Goal: Information Seeking & Learning: Learn about a topic

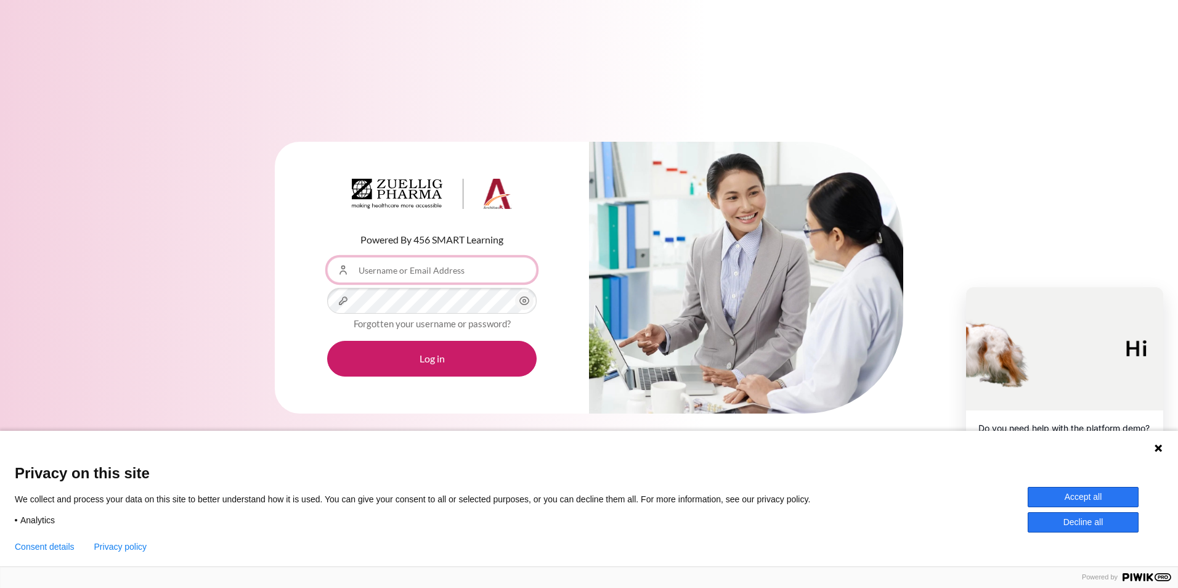
click at [376, 278] on input "Username or Email Address" at bounding box center [431, 270] width 209 height 26
type input "[EMAIL_ADDRESS][DOMAIN_NAME]"
click at [327, 341] on button "Log in" at bounding box center [431, 359] width 209 height 36
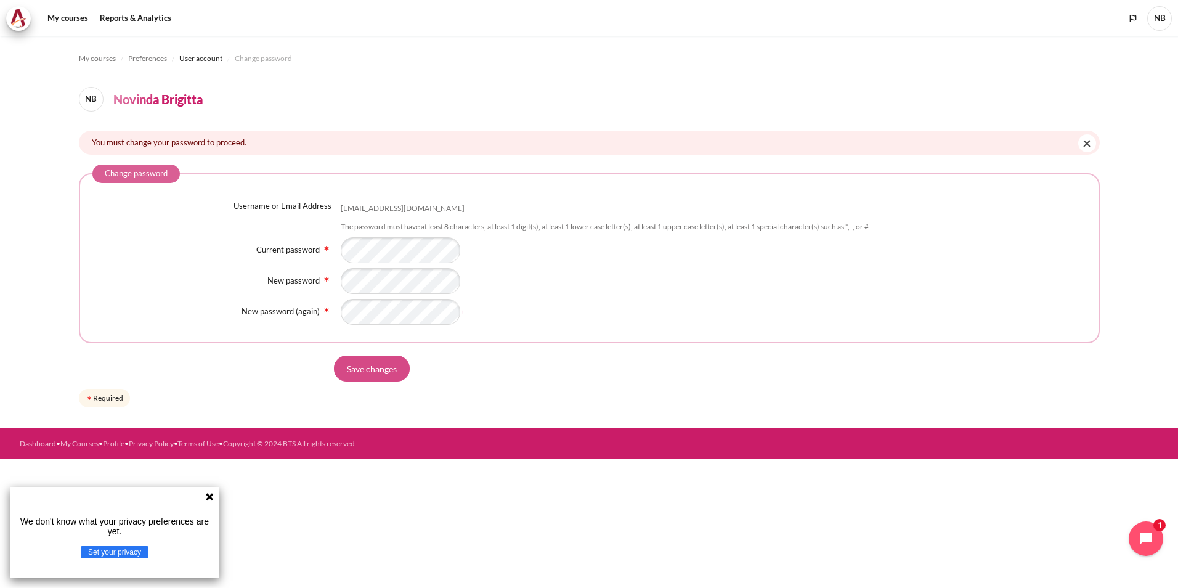
click at [384, 364] on input "Save changes" at bounding box center [372, 368] width 76 height 26
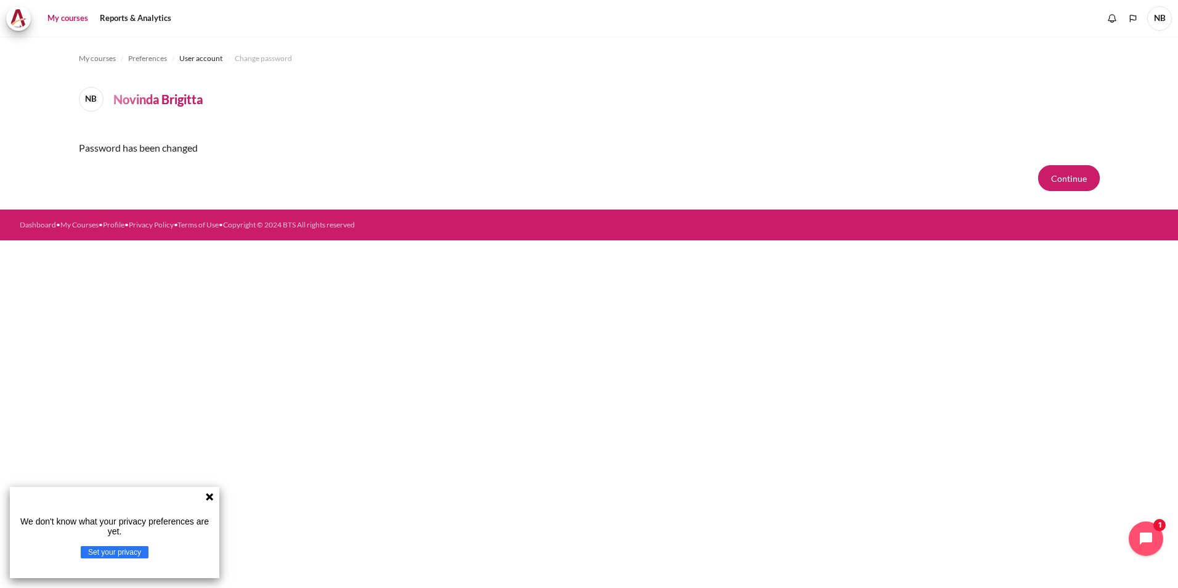
click at [77, 22] on link "My courses" at bounding box center [67, 18] width 49 height 25
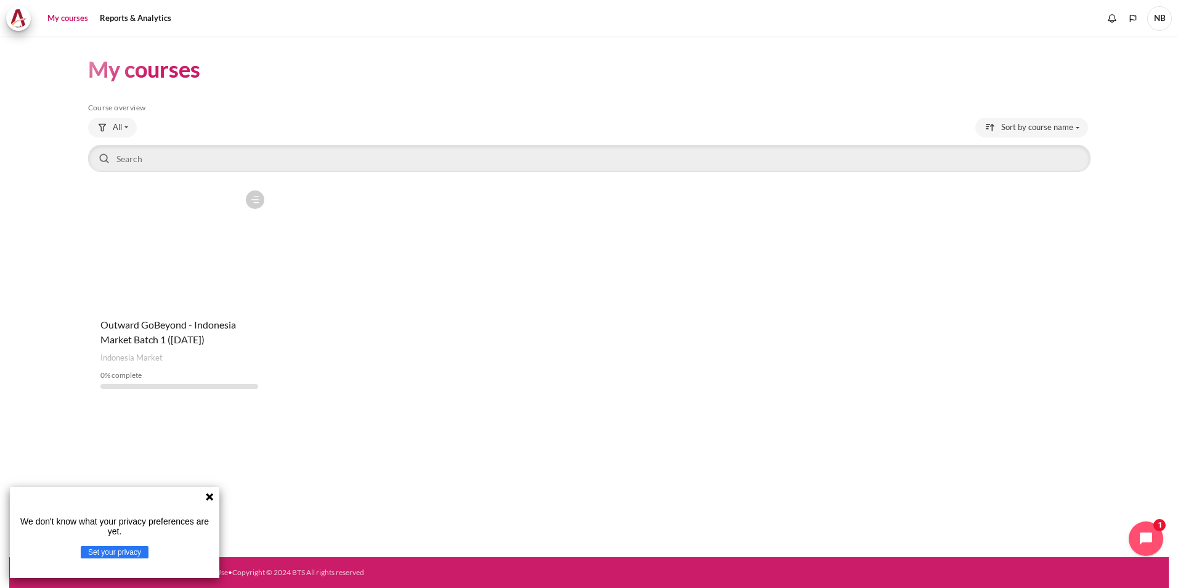
drag, startPoint x: 0, startPoint y: 0, endPoint x: 94, endPoint y: 197, distance: 218.5
click at [94, 197] on figure "Content" at bounding box center [179, 245] width 183 height 123
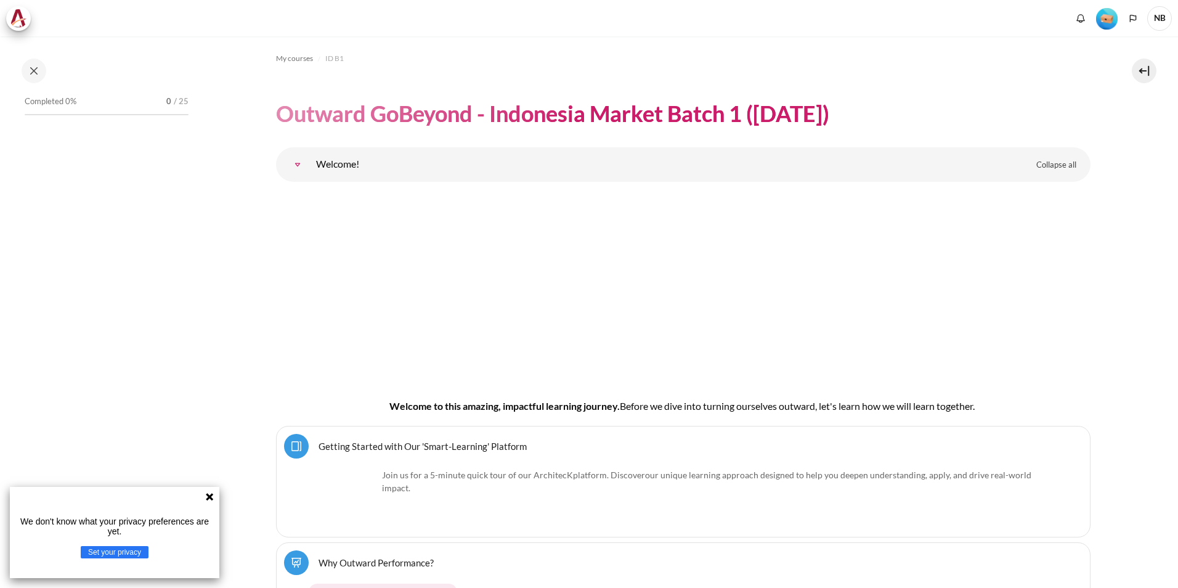
click at [94, 197] on div "Completed 0% 0 / 25" at bounding box center [106, 323] width 176 height 461
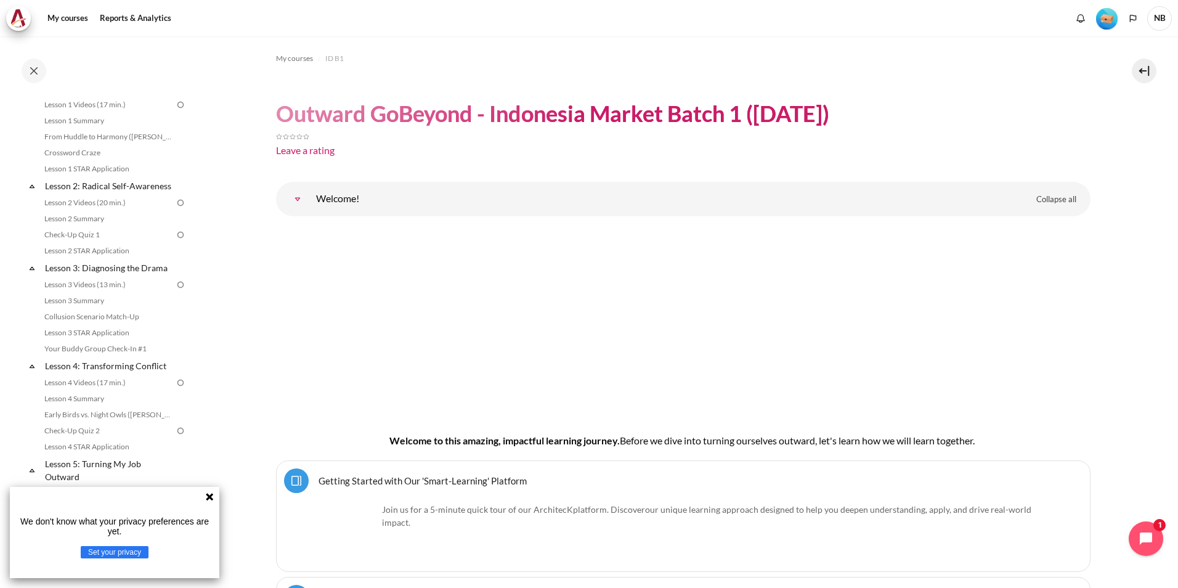
scroll to position [182, 0]
click at [206, 493] on icon at bounding box center [210, 497] width 10 height 10
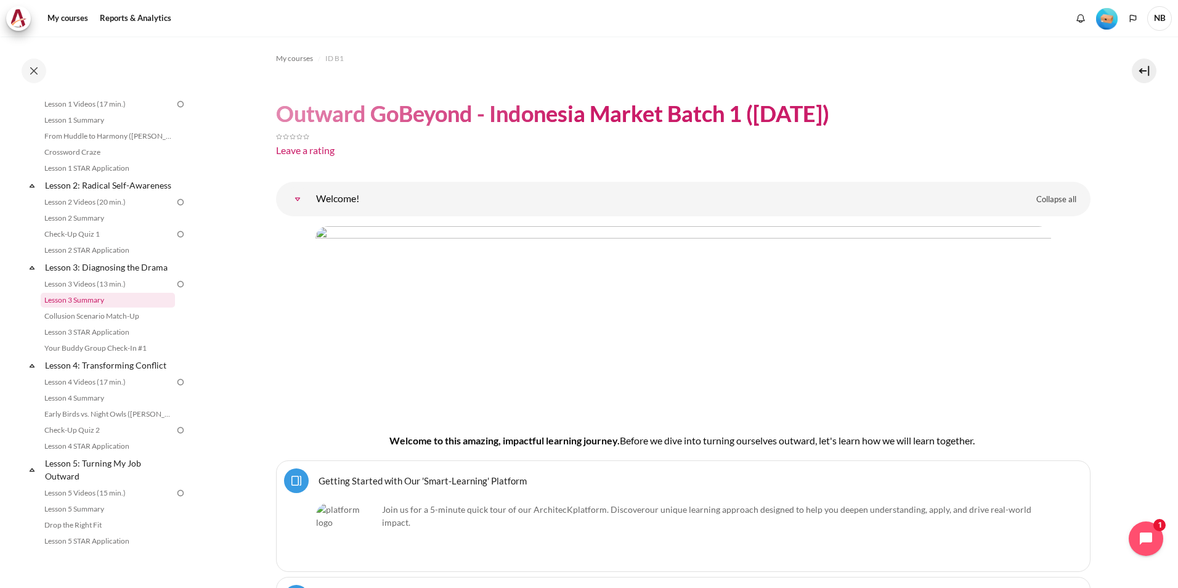
scroll to position [0, 0]
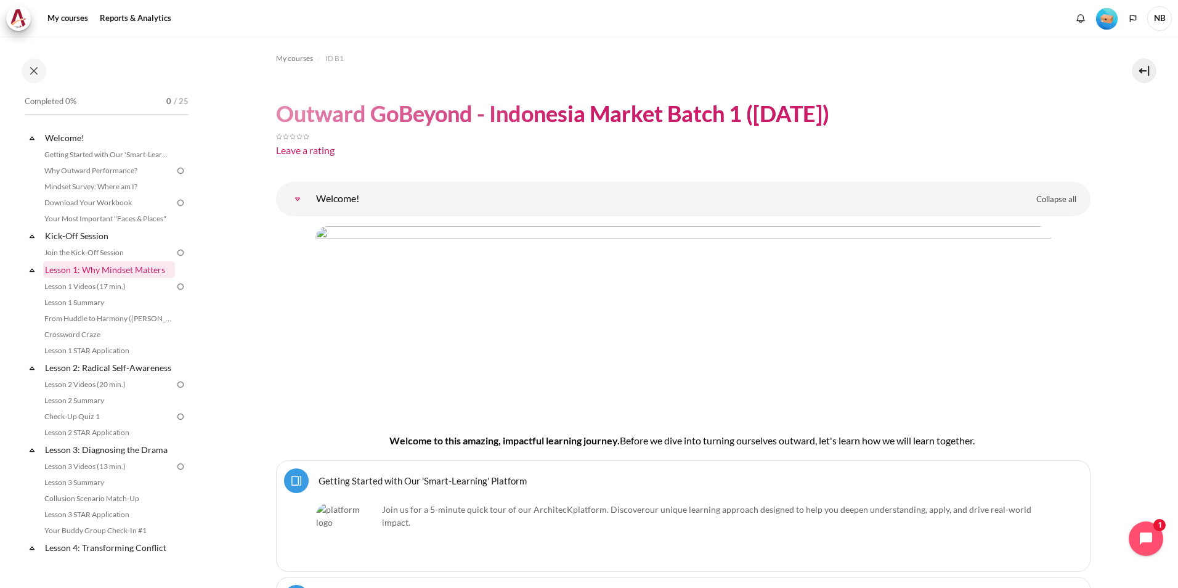
click at [76, 266] on link "Lesson 1: Why Mindset Matters" at bounding box center [109, 269] width 132 height 17
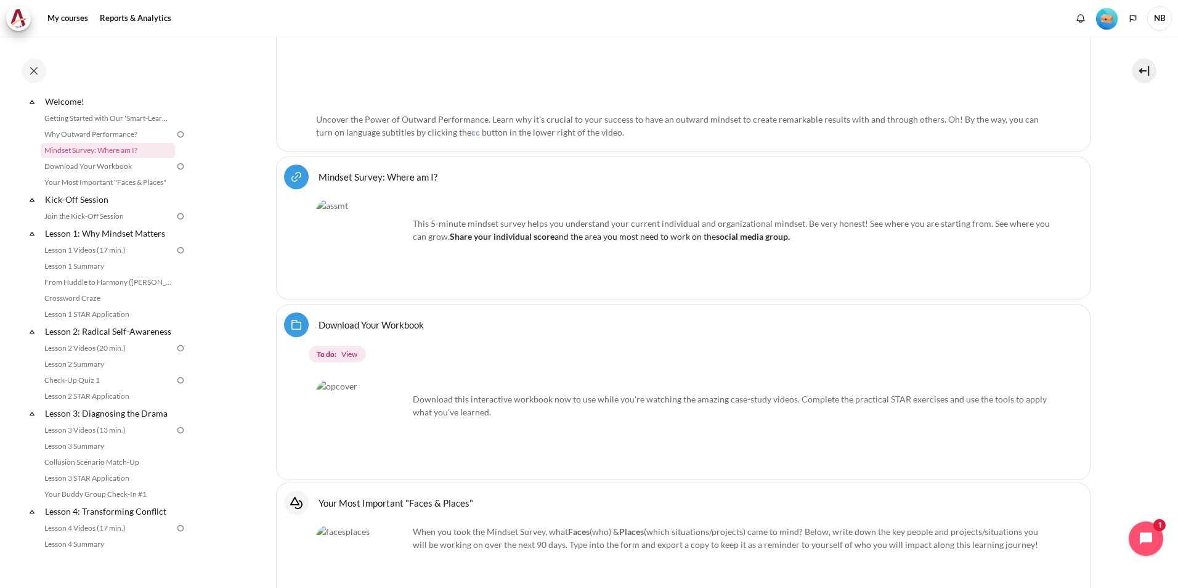
scroll to position [614, 0]
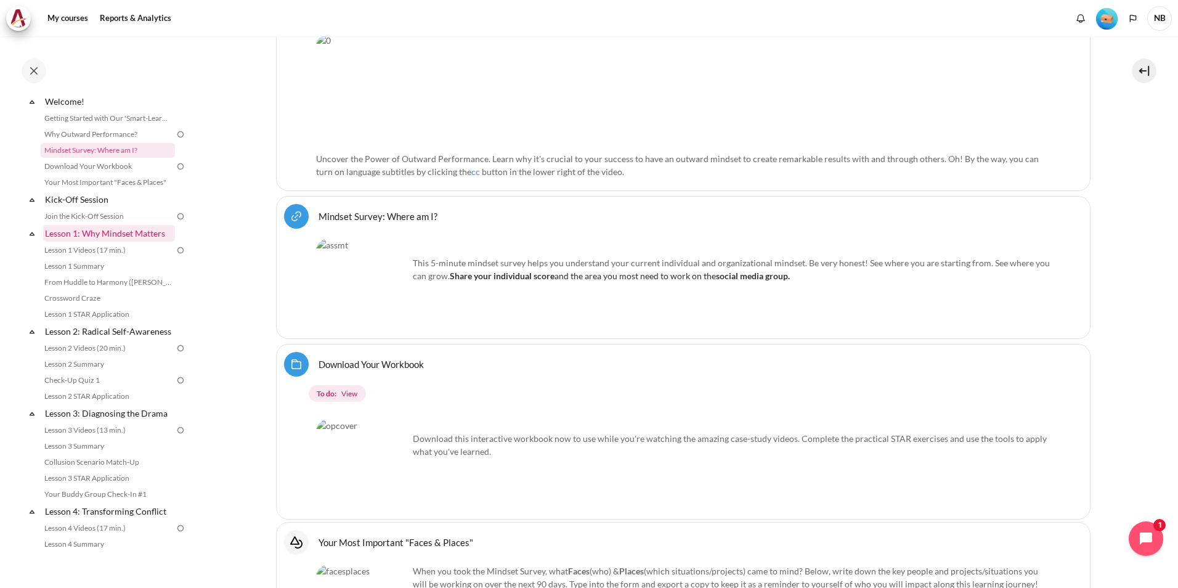
click at [108, 234] on link "Lesson 1: Why Mindset Matters" at bounding box center [109, 233] width 132 height 17
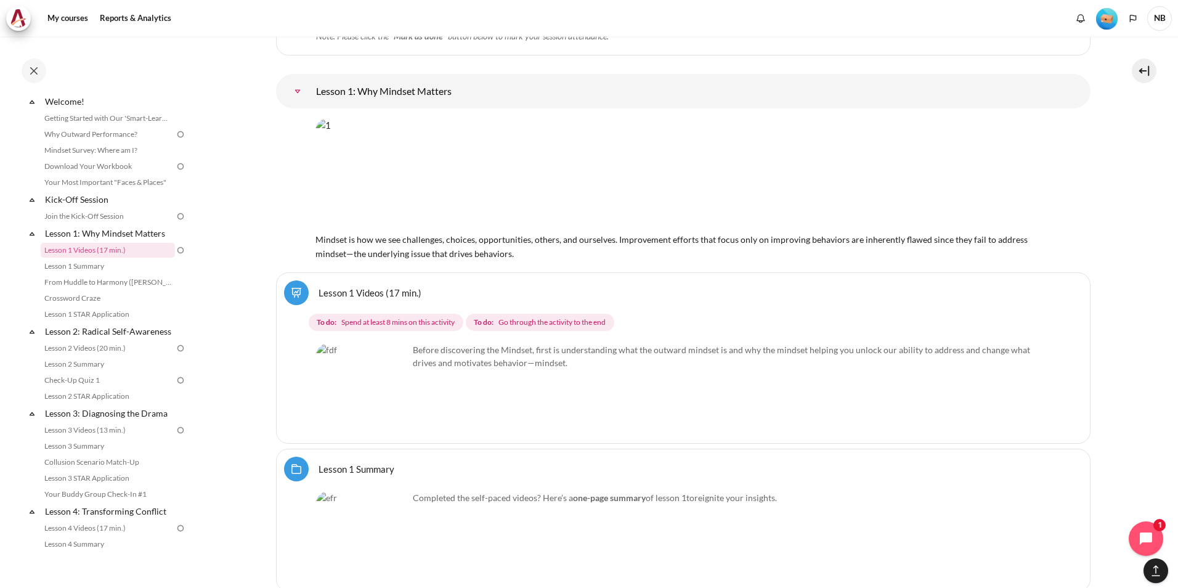
click at [389, 411] on img "Content" at bounding box center [362, 389] width 92 height 92
click at [319, 287] on link "Lesson 1 Videos (17 min.)" at bounding box center [370, 292] width 103 height 12
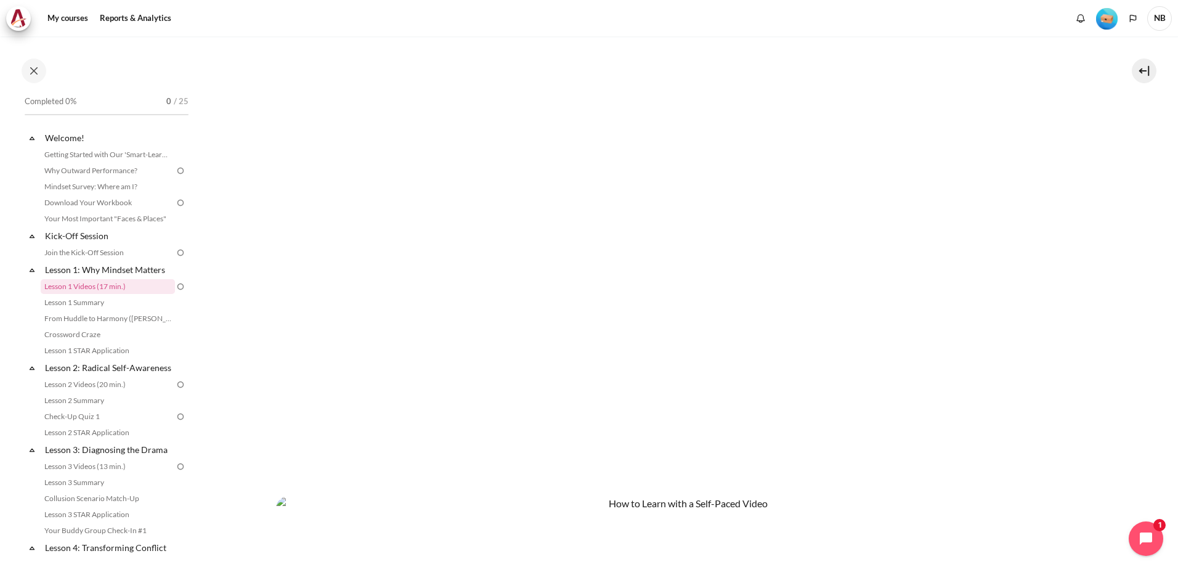
scroll to position [333, 0]
click at [67, 303] on link "Lesson 1 Summary" at bounding box center [108, 302] width 134 height 15
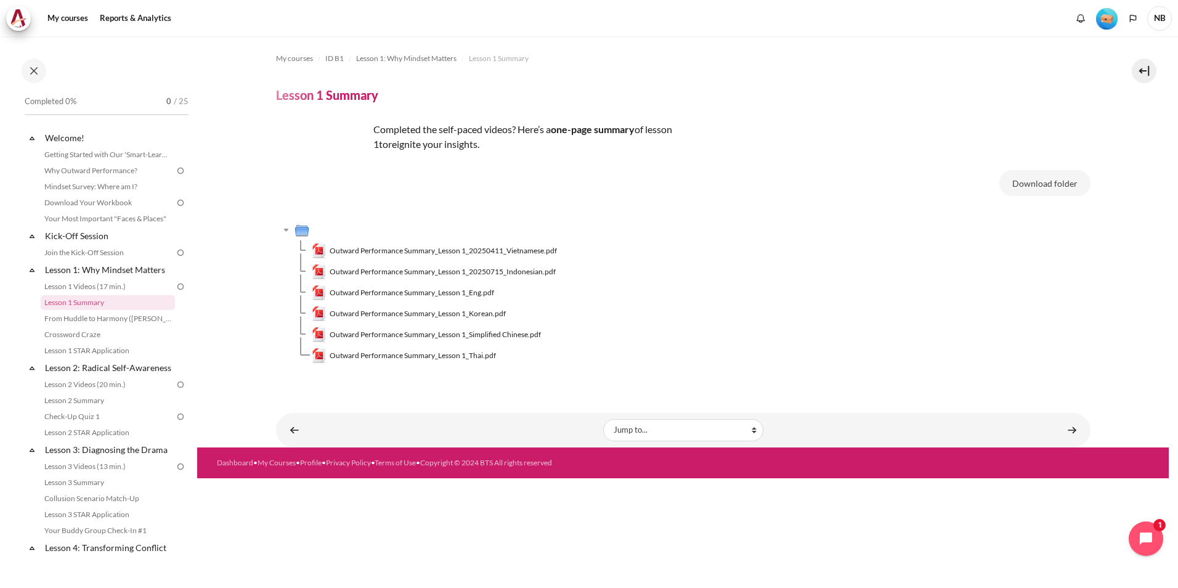
click at [175, 286] on img at bounding box center [180, 286] width 11 height 11
click at [118, 286] on link "Lesson 1 Videos (17 min.)" at bounding box center [108, 286] width 134 height 15
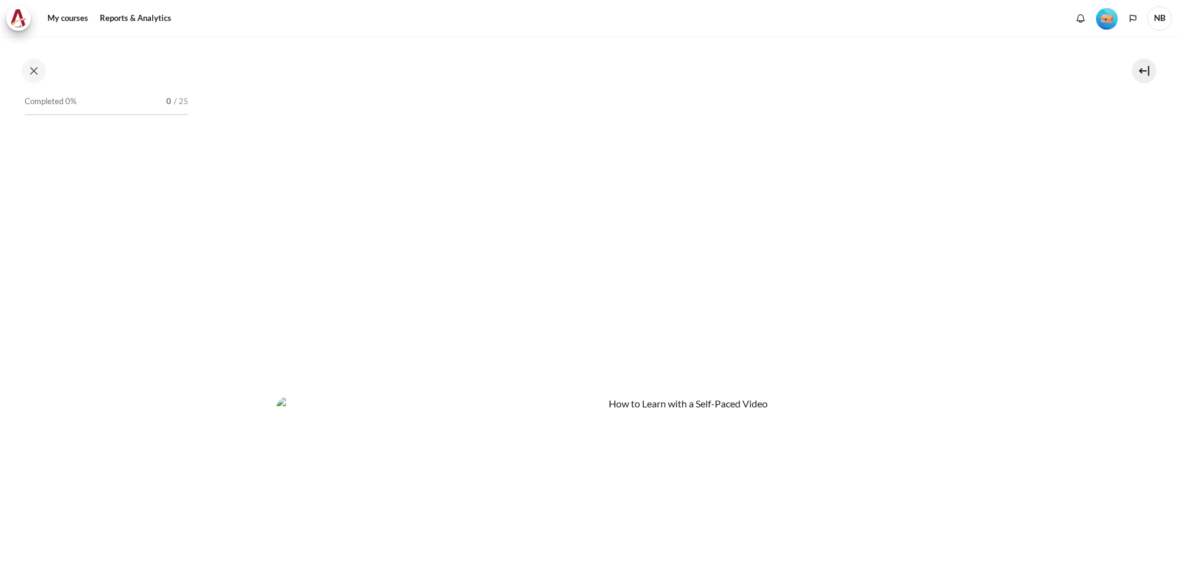
scroll to position [433, 0]
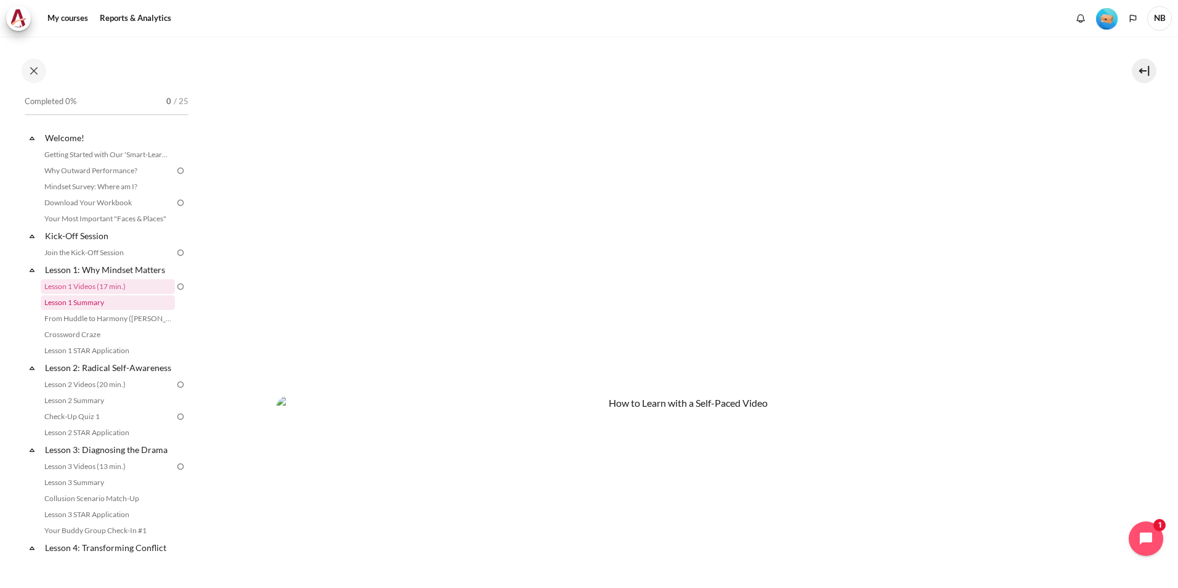
click at [99, 299] on link "Lesson 1 Summary" at bounding box center [108, 302] width 134 height 15
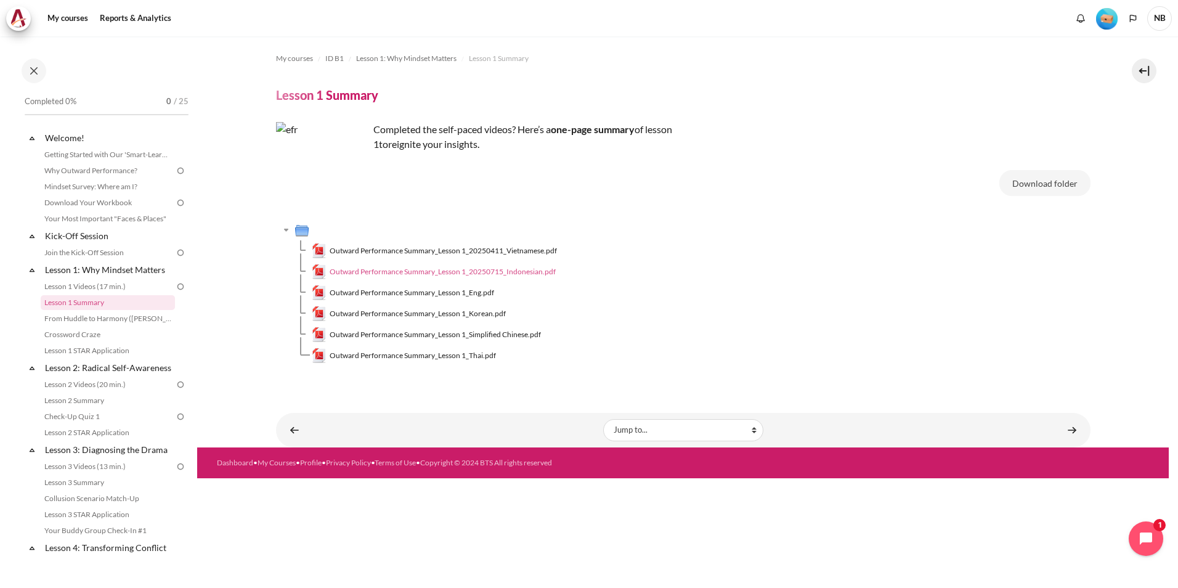
click at [426, 271] on span "Outward Performance Summary_Lesson 1_20250715_Indonesian.pdf" at bounding box center [443, 271] width 226 height 11
click at [126, 314] on link "From Huddle to Harmony ([PERSON_NAME]'s Story)" at bounding box center [108, 318] width 134 height 15
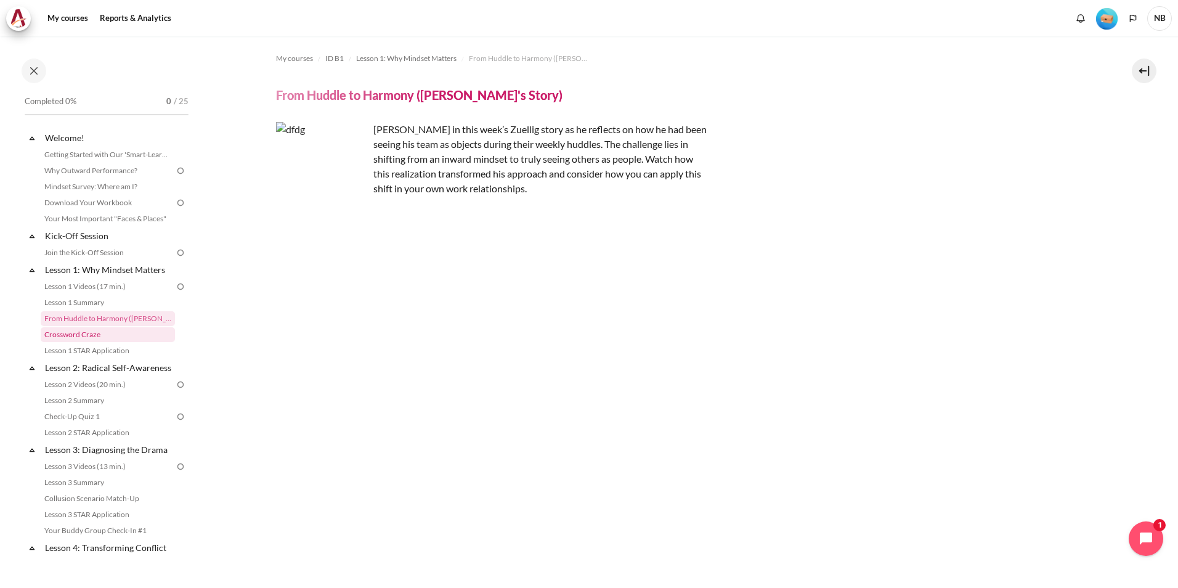
click at [76, 336] on link "Crossword Craze" at bounding box center [108, 334] width 134 height 15
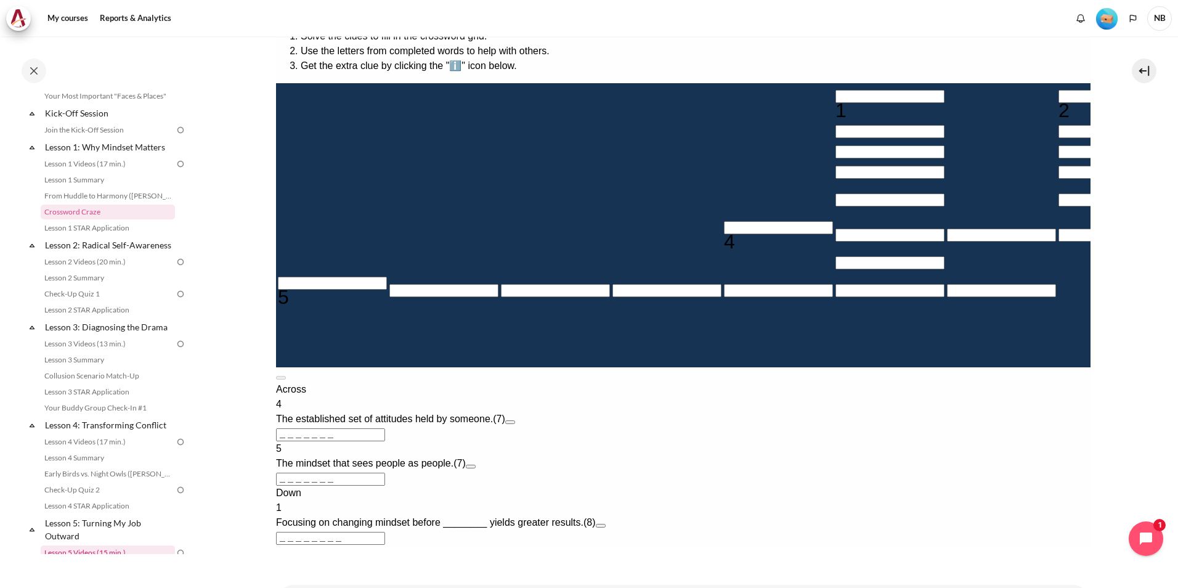
scroll to position [120, 0]
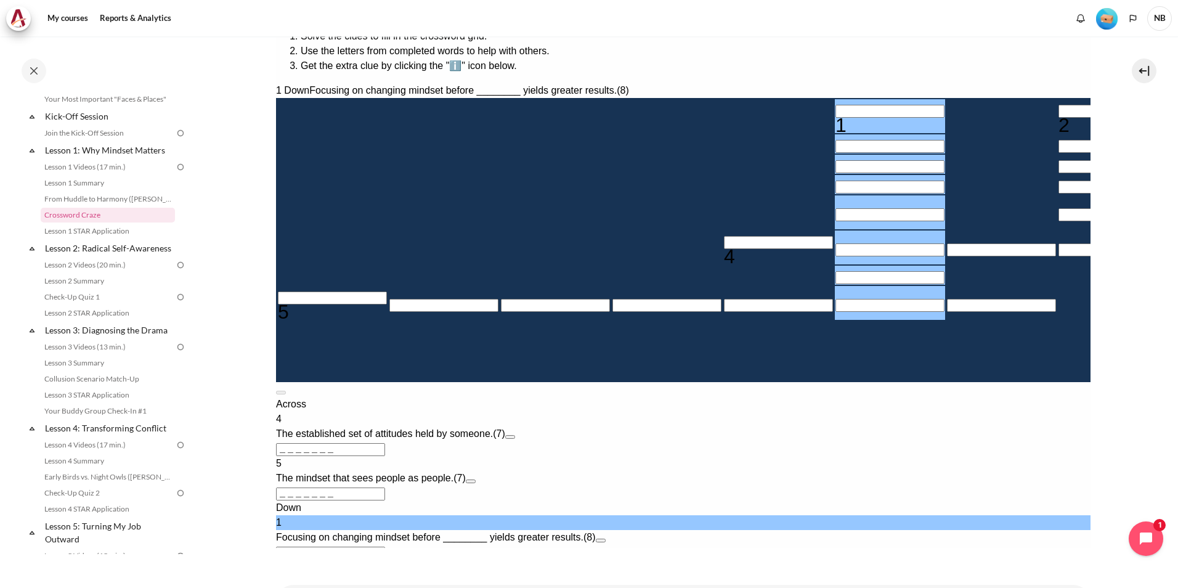
click at [835, 105] on input "Row 1, Column 6. 1 Down. Focusing on changing mindset before ________ yields gr…" at bounding box center [889, 111] width 109 height 13
type input "B＿＿＿＿＿＿＿"
type input "BE＿＿＿＿＿＿"
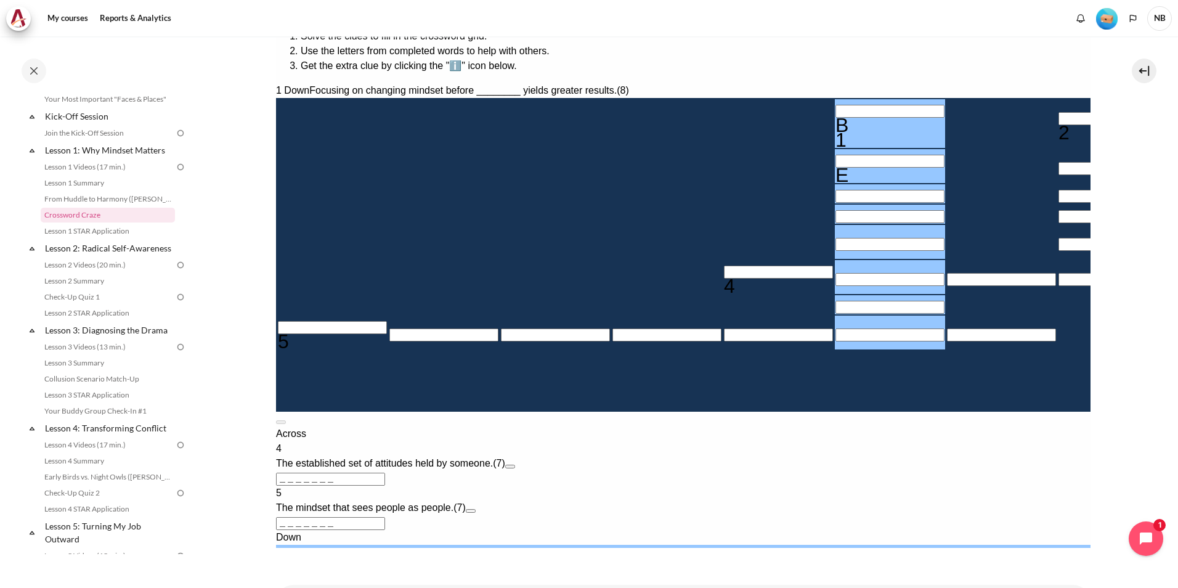
type input "BEH＿＿＿＿＿"
type input "BEHA＿＿＿＿"
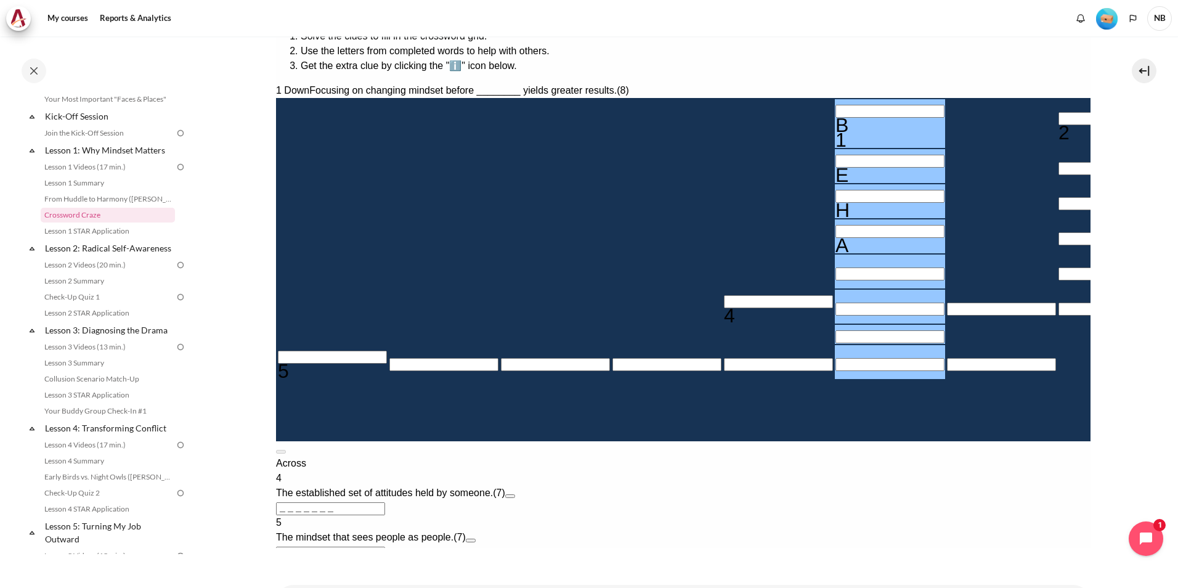
type input "BEHAV＿＿＿"
type input "＿I＿＿＿＿＿"
type input "BEHAVI＿＿"
type input "BEHAVIO＿"
type input "＿＿＿＿＿R＿"
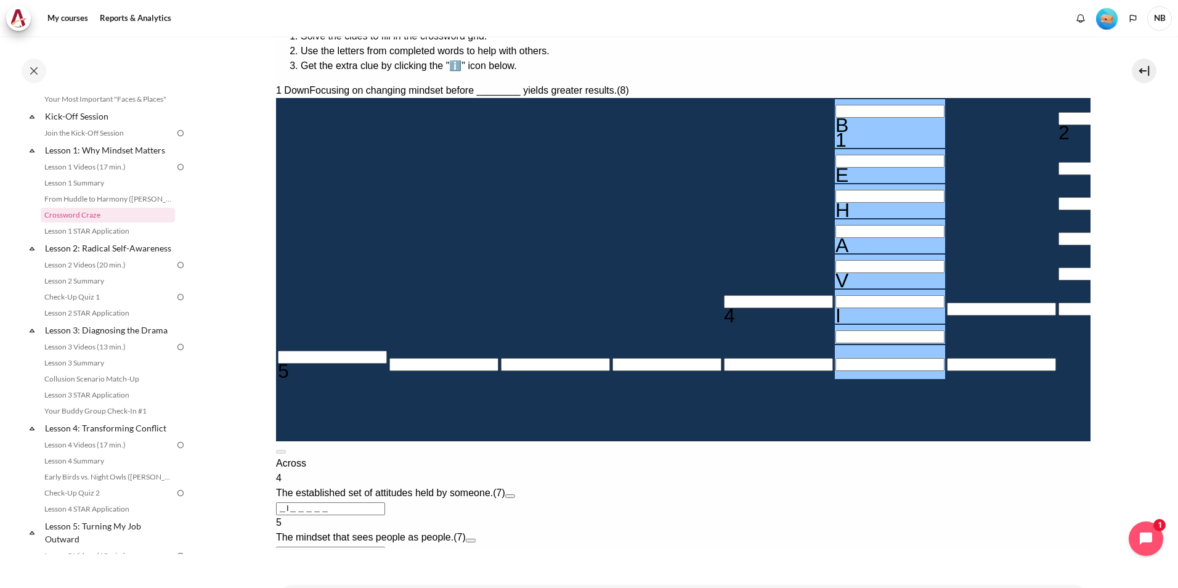
type input "BEHAVIOR"
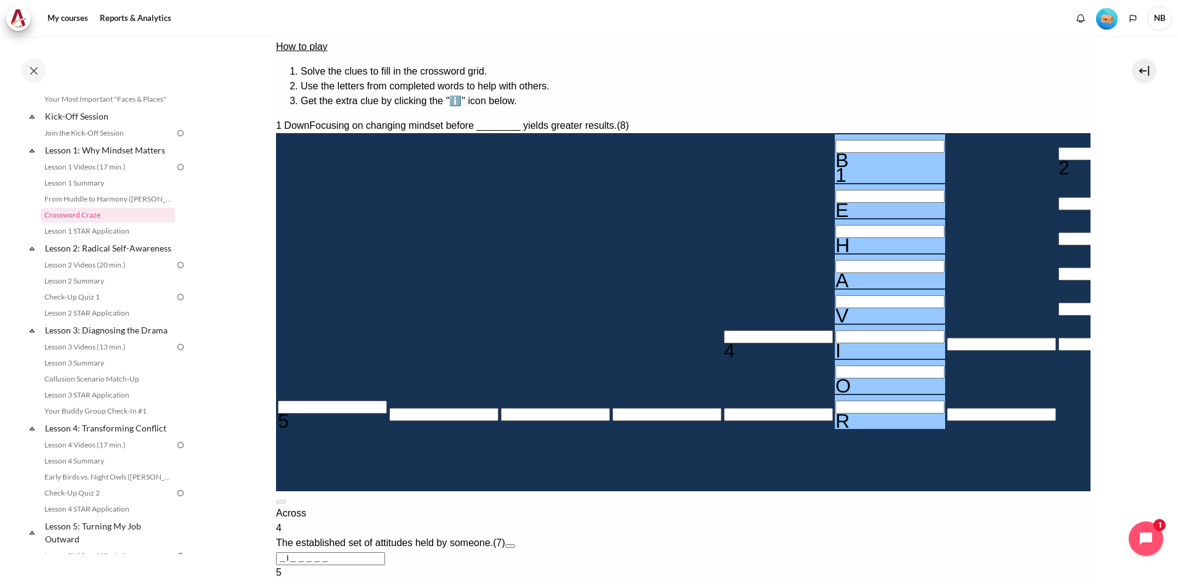
scroll to position [186, 0]
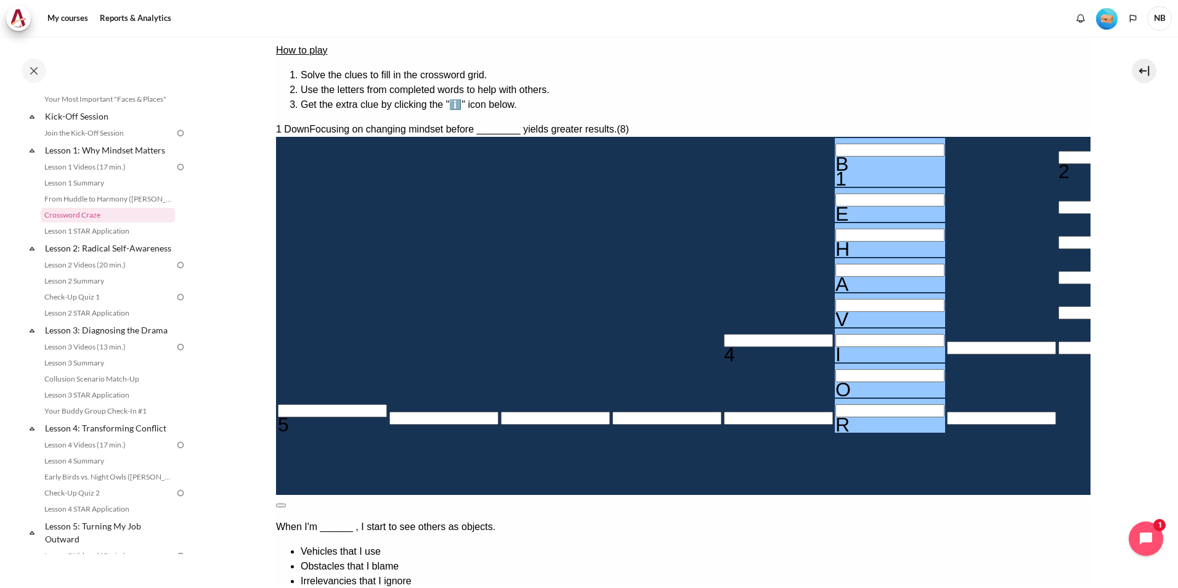
click at [285, 503] on button at bounding box center [280, 505] width 10 height 4
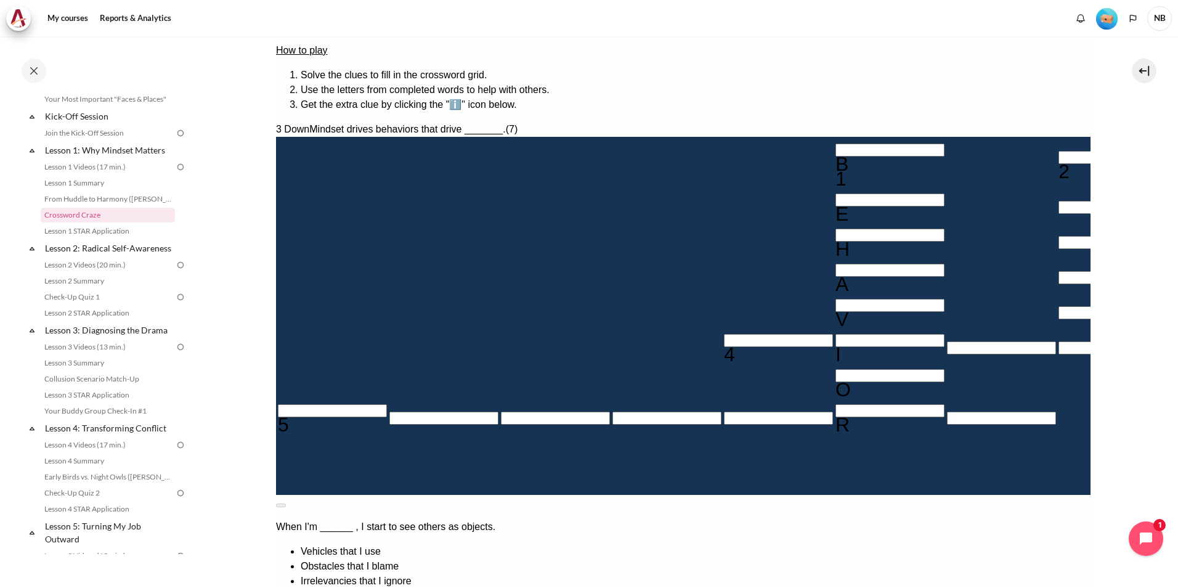
type input "R＿＿＿＿＿＿"
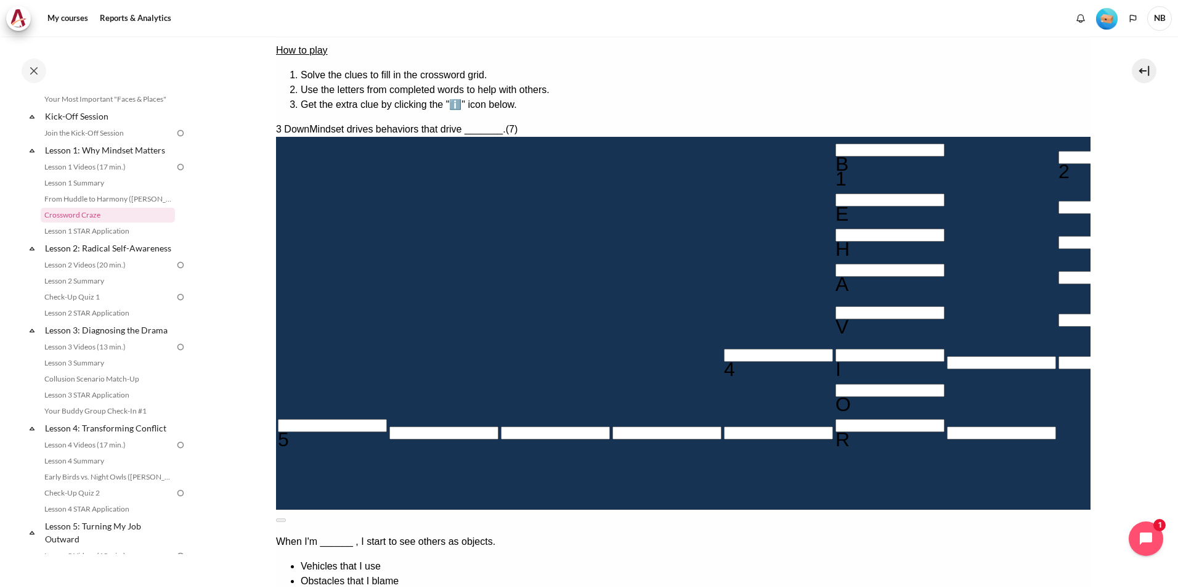
type input "＿I＿＿＿E＿"
type input "RE＿＿＿＿＿"
type input "RES＿＿＿＿"
type input "RESU＿＿＿"
type input "RESUL＿＿"
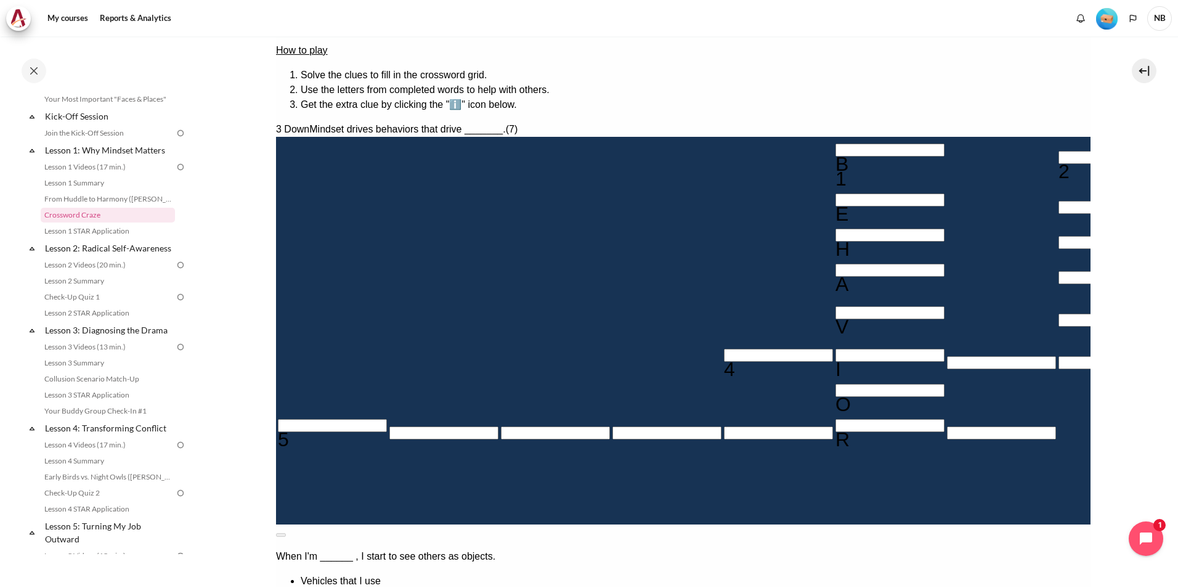
type input "RESU＿＿＿"
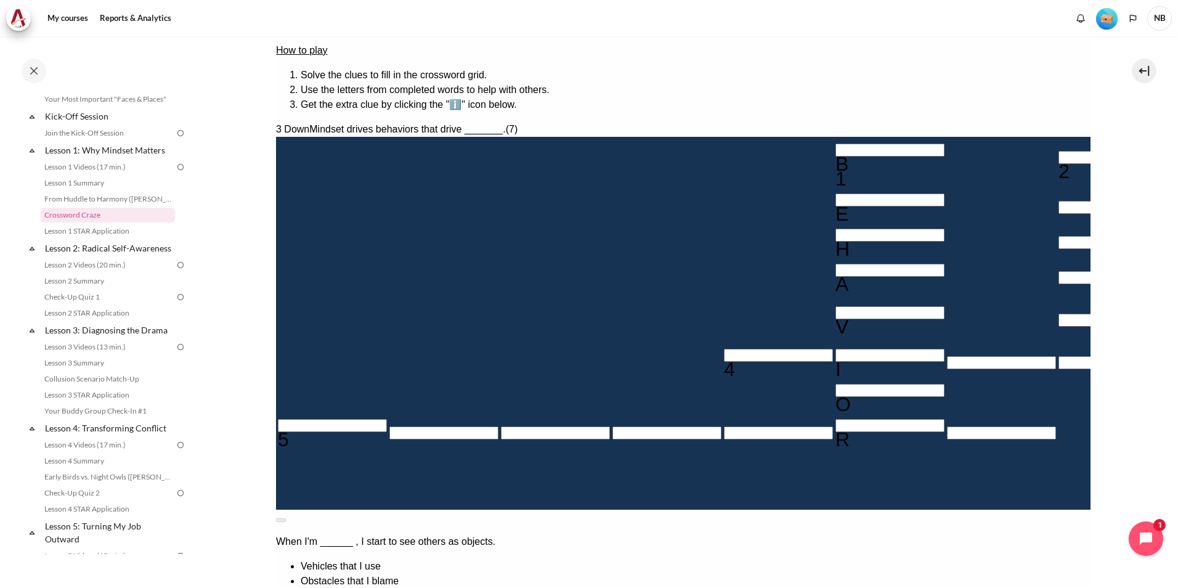
type input "RESL＿＿＿"
type input "RESLT＿＿"
type input "RESL＿＿＿"
type input "RESU＿＿＿"
type input "RESUL＿＿"
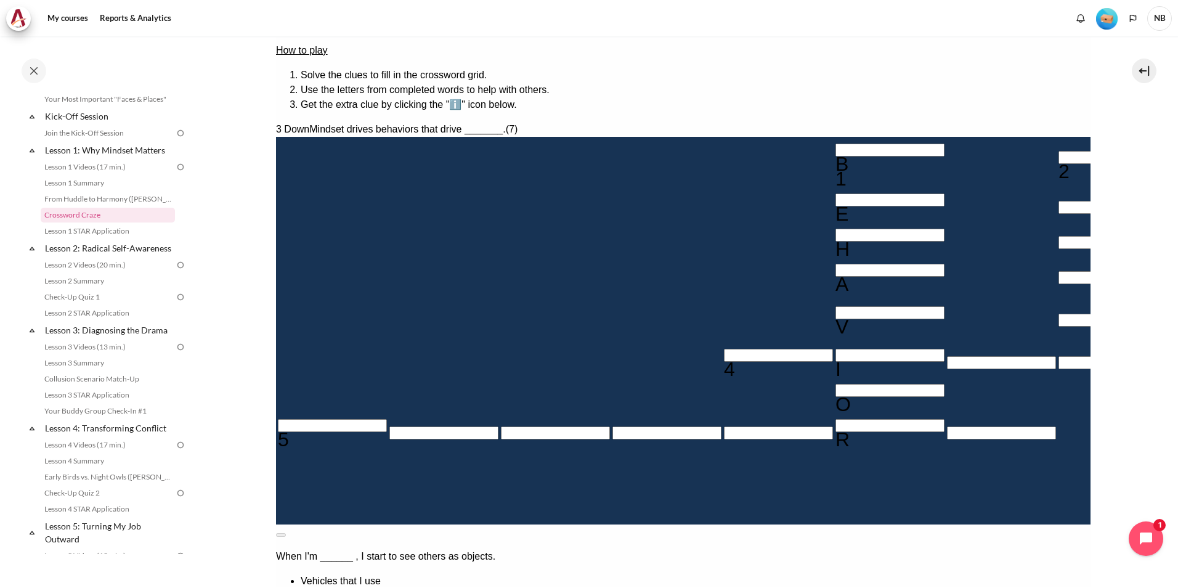
type input "RESULT＿"
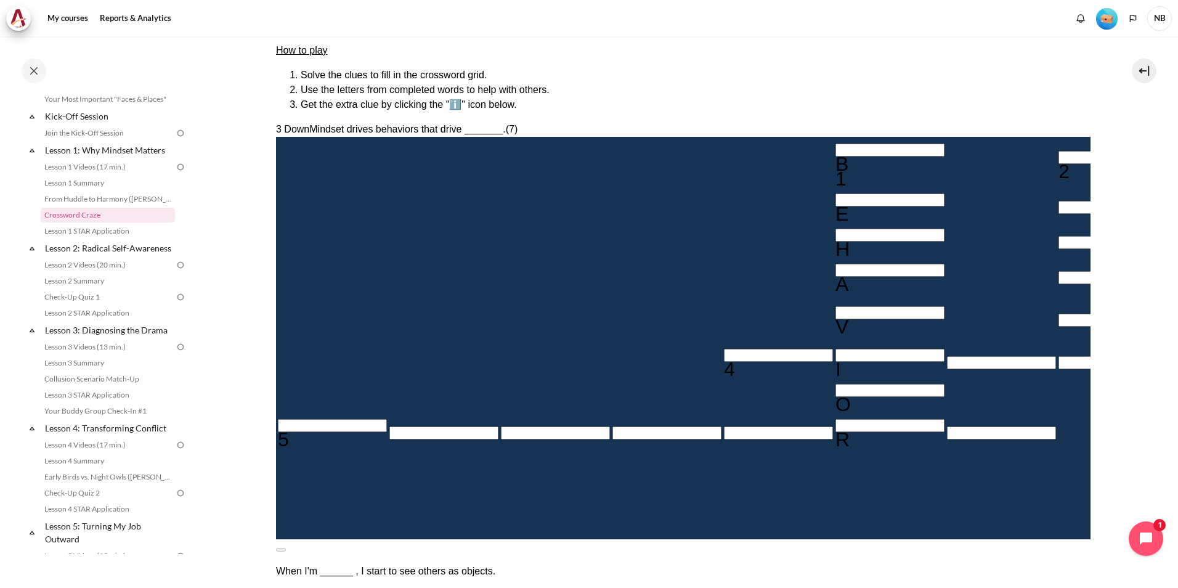
type input "RESULTS"
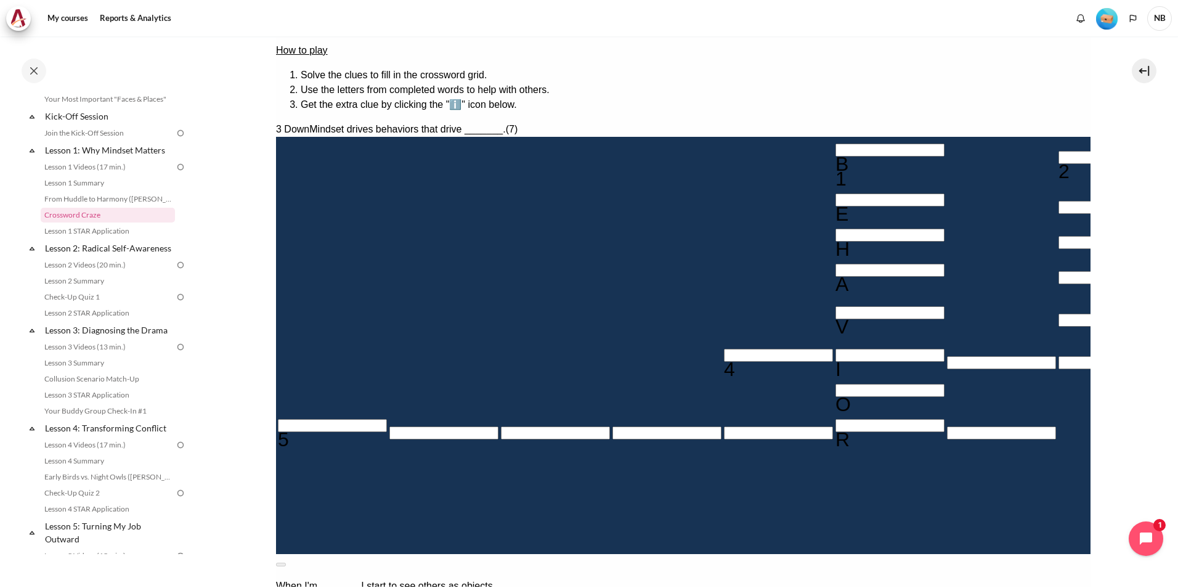
click at [723, 349] on input "Crossword grid. Use arrow keys to navigate and the keyboard to enter characters…" at bounding box center [777, 355] width 109 height 13
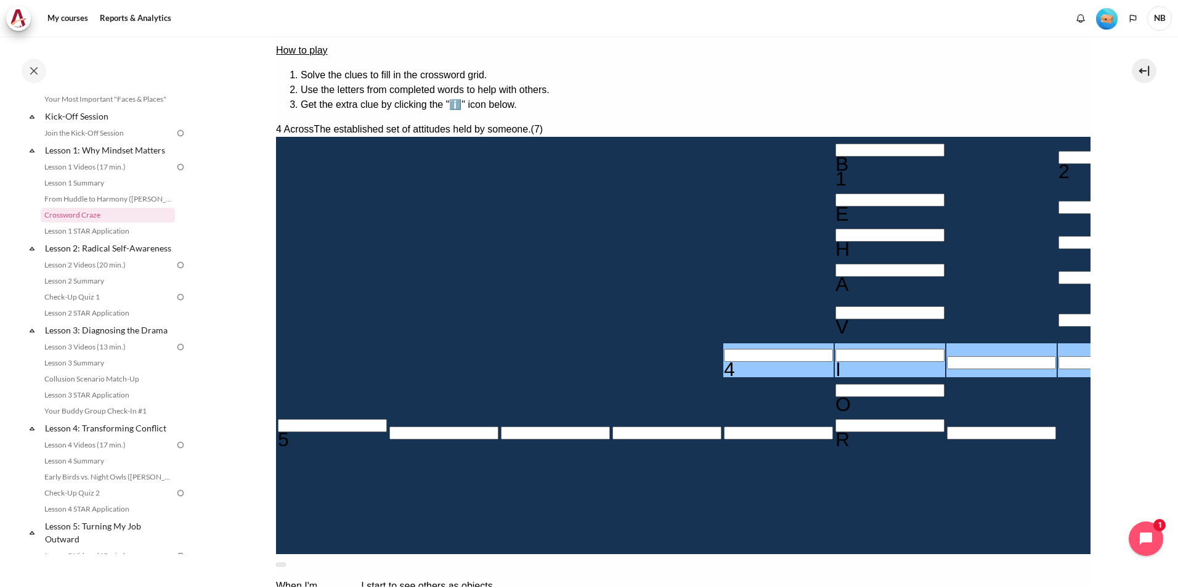
click at [285, 563] on button at bounding box center [280, 565] width 10 height 4
click at [723, 349] on input "Row 6, Column 5. 4 Across. The established set of attitudes held by someone., L…" at bounding box center [777, 355] width 109 height 13
type input "MI＿＿＿E＿"
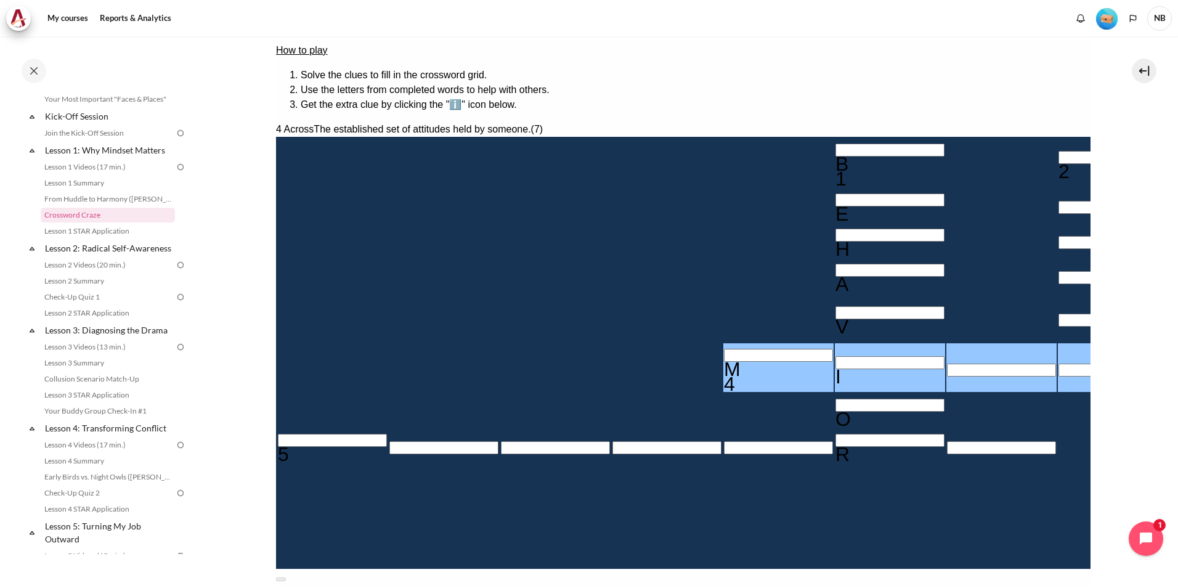
type input "MIN＿＿E＿"
type input "MIND＿E＿"
type input "＿＿＿＿＿D"
type input "MINDSE＿"
type input "MINDST＿"
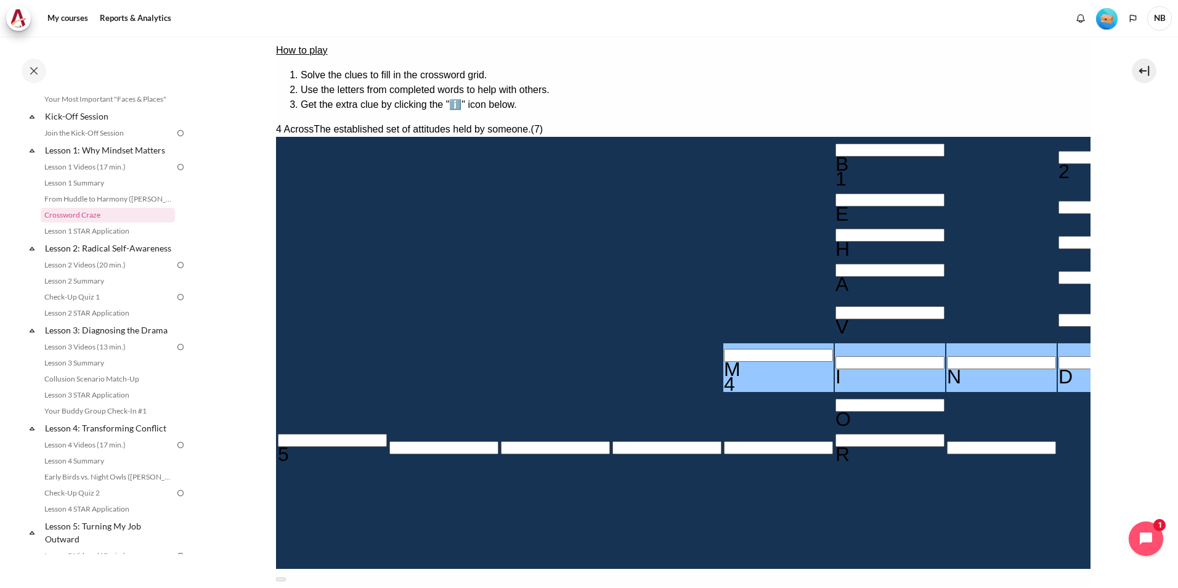
type input "RTSULTS"
type input "MINDSE＿"
type input "RESULTS"
type input "MINDSET"
click at [348, 434] on input "Crossword grid. Use arrow keys to navigate and the keyboard to enter characters…" at bounding box center [331, 440] width 109 height 13
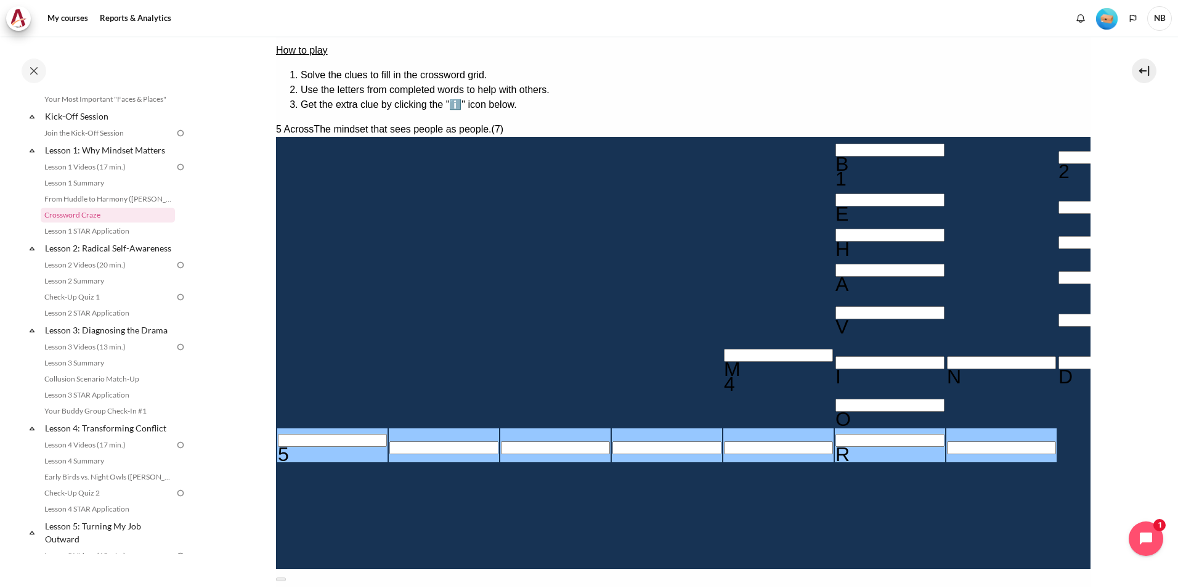
click at [1058, 151] on input "Crossword grid. Use arrow keys to navigate and the keyboard to enter characters…" at bounding box center [1112, 157] width 109 height 13
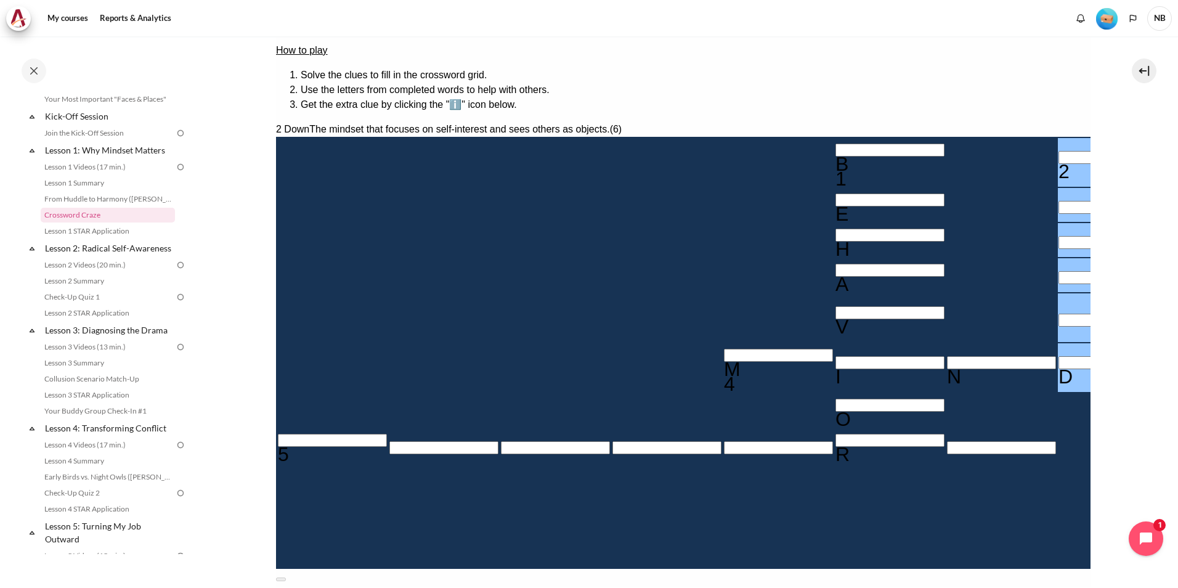
type input "I＿＿＿＿D"
type input "IN＿＿＿D"
type input "INW＿＿D"
type input "INWA＿D"
type input "INWARD"
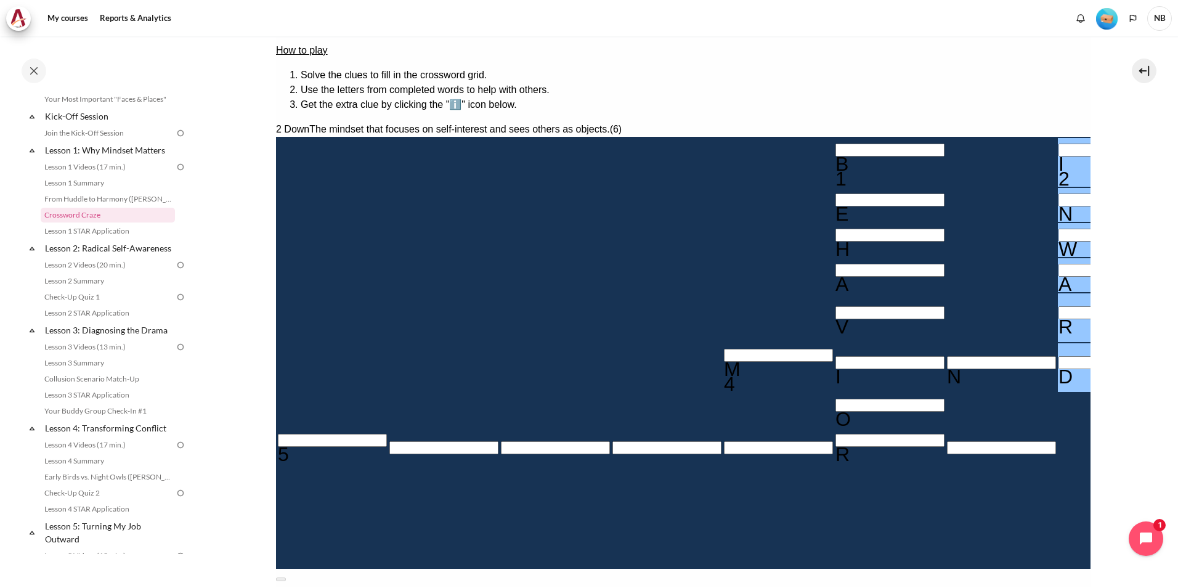
type input "MINSSET"
type input "INWARS"
type input "MIN＿SET"
type input "INWAR＿"
type input "MINDSET"
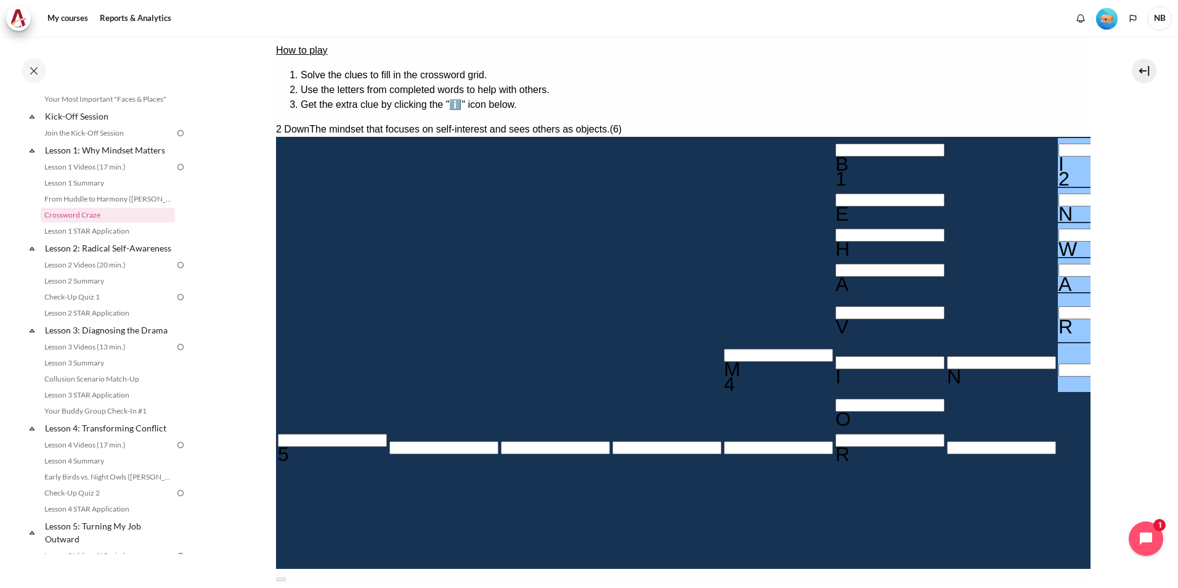
type input "INWARD"
type input "MINSSET"
type input "INWARS"
type input "MIN＿SET"
type input "INWAR＿"
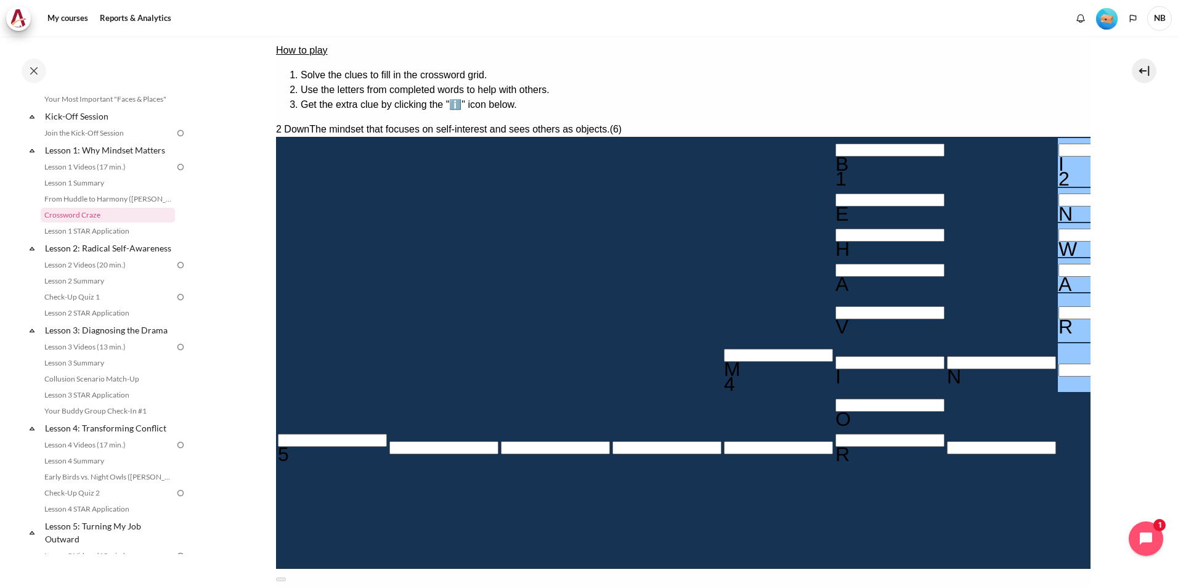
type input "MINDSET"
type input "INWARD"
click at [345, 434] on input "Row 8, Column 1. 5 Across. The mindset that sees people as people., Letter 1 of…" at bounding box center [331, 440] width 109 height 13
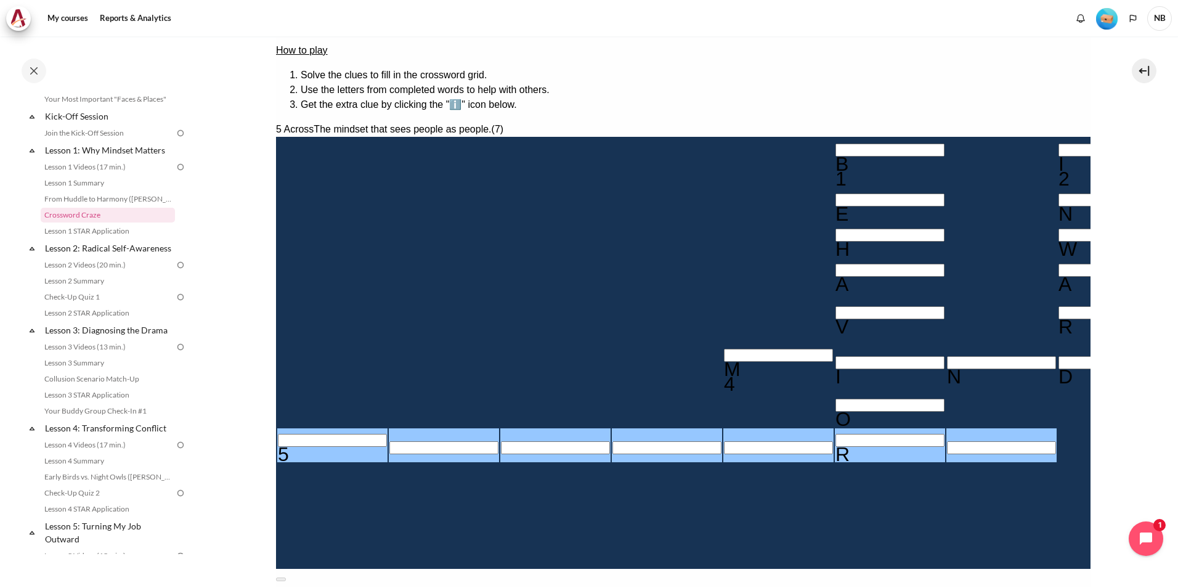
type input "O＿＿＿＿R＿"
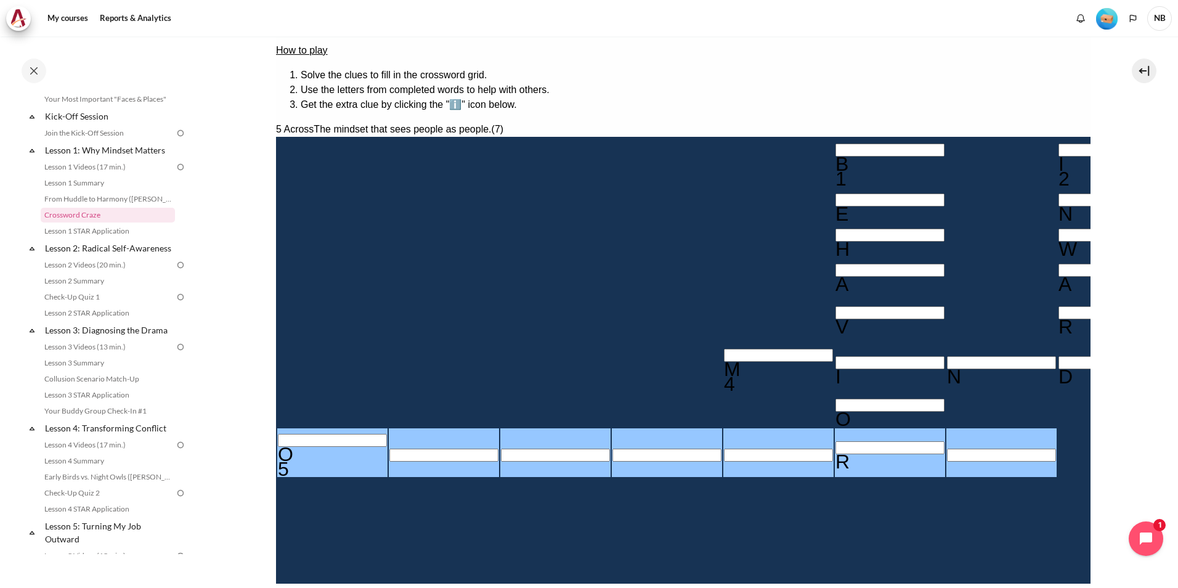
type input "OU＿＿＿R＿"
type input "OUT＿＿R＿"
type input "OUTW＿R＿"
type input "OUTWAR＿"
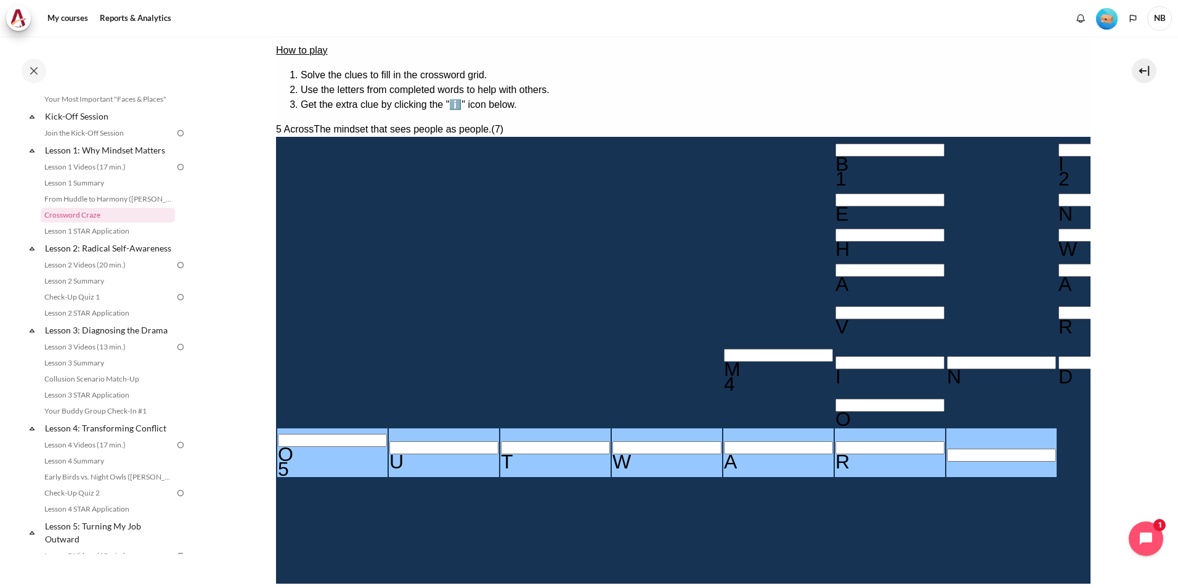
type input "OUTWARD"
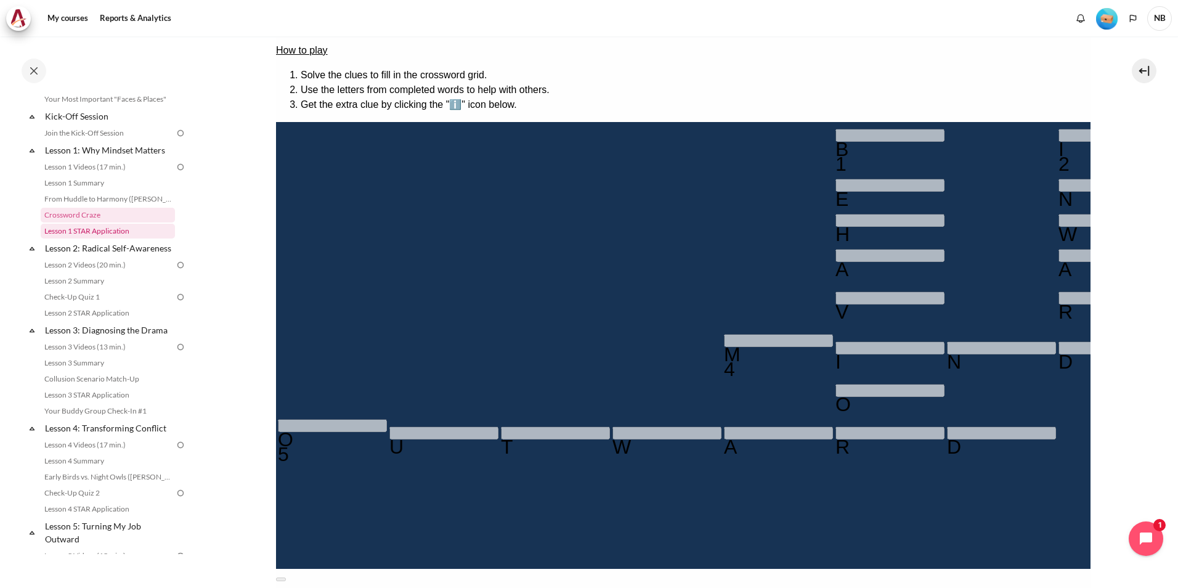
click at [104, 236] on link "Lesson 1 STAR Application" at bounding box center [108, 231] width 134 height 15
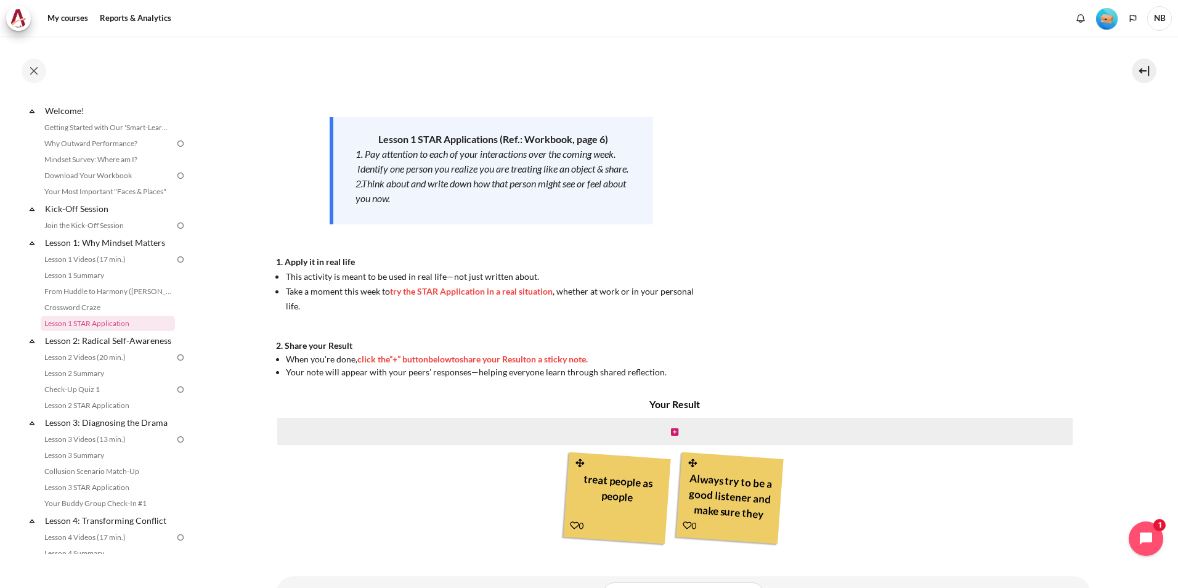
scroll to position [177, 0]
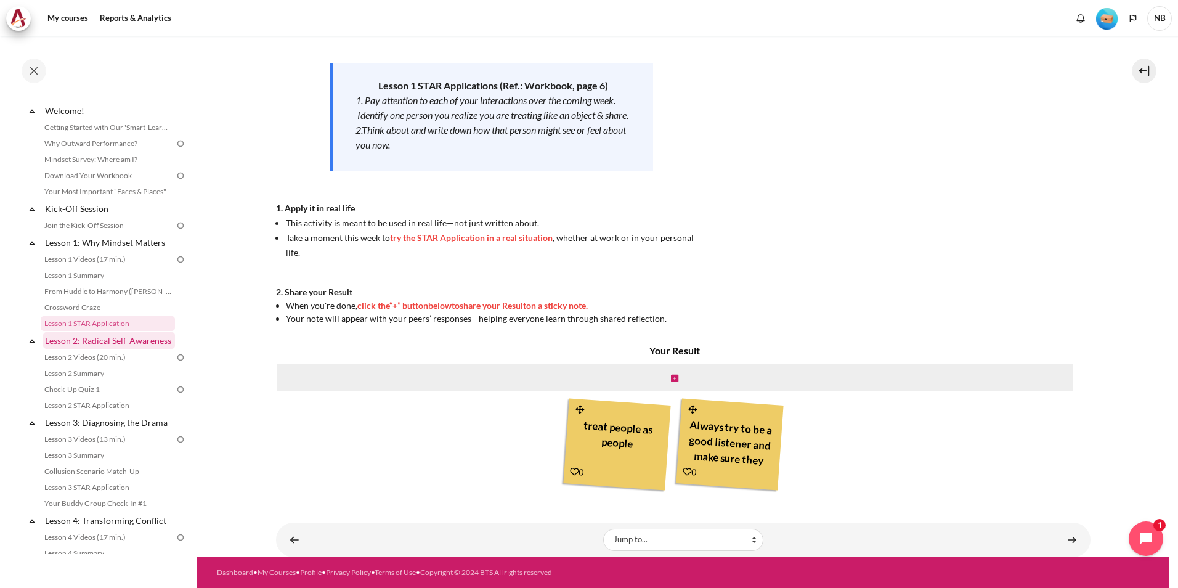
click at [95, 343] on link "Lesson 2: Radical Self-Awareness" at bounding box center [109, 340] width 132 height 17
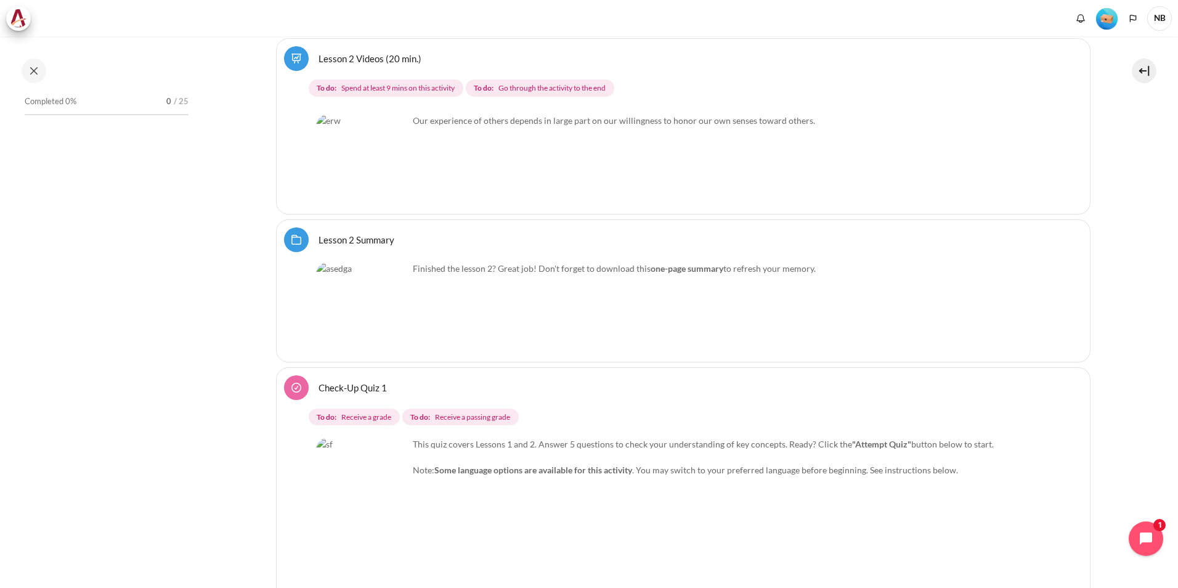
scroll to position [2943, 0]
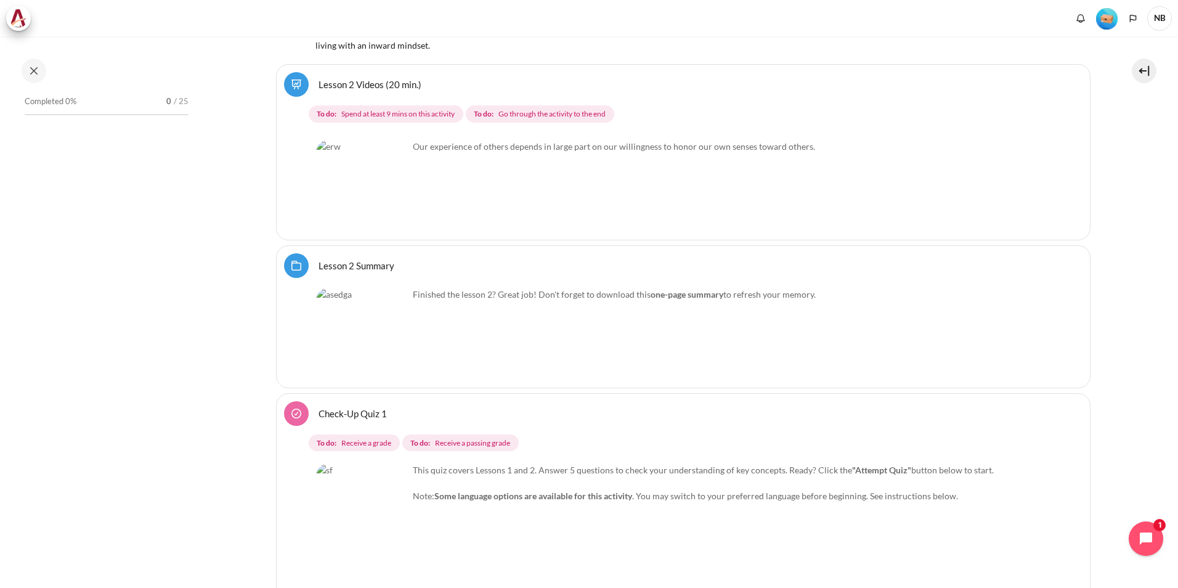
click at [319, 81] on link "Lesson 2 Videos (20 min.)" at bounding box center [370, 84] width 103 height 12
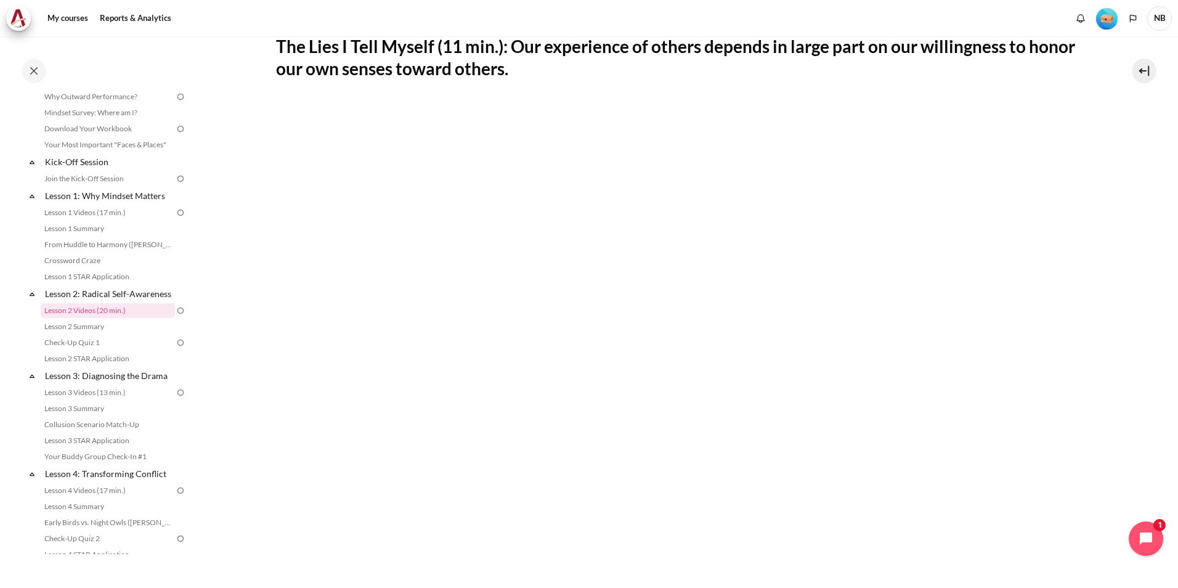
scroll to position [232, 0]
click at [79, 334] on link "Lesson 2 Summary" at bounding box center [108, 326] width 134 height 15
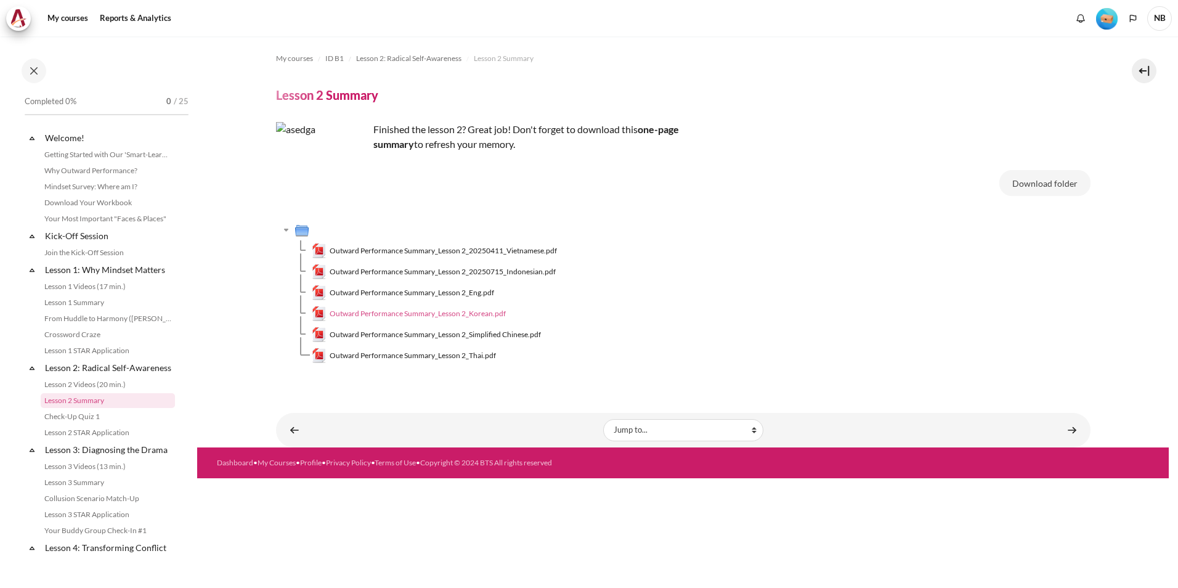
scroll to position [90, 0]
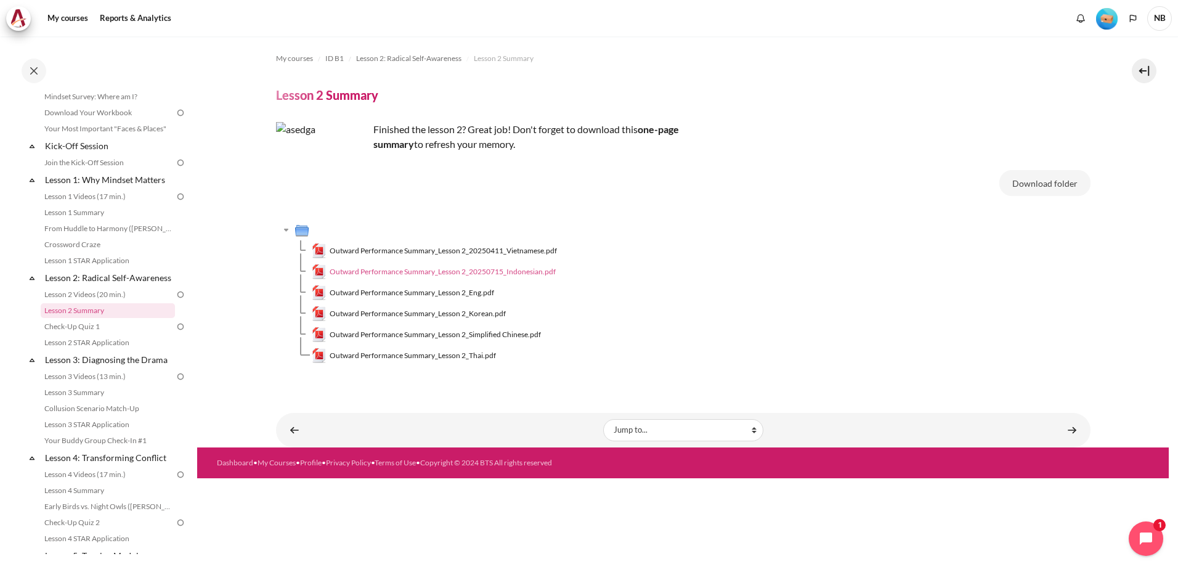
click at [510, 276] on span "Outward Performance Summary_Lesson 2_20250715_Indonesian.pdf" at bounding box center [443, 271] width 226 height 11
click at [92, 334] on link "Check-Up Quiz 1" at bounding box center [108, 326] width 134 height 15
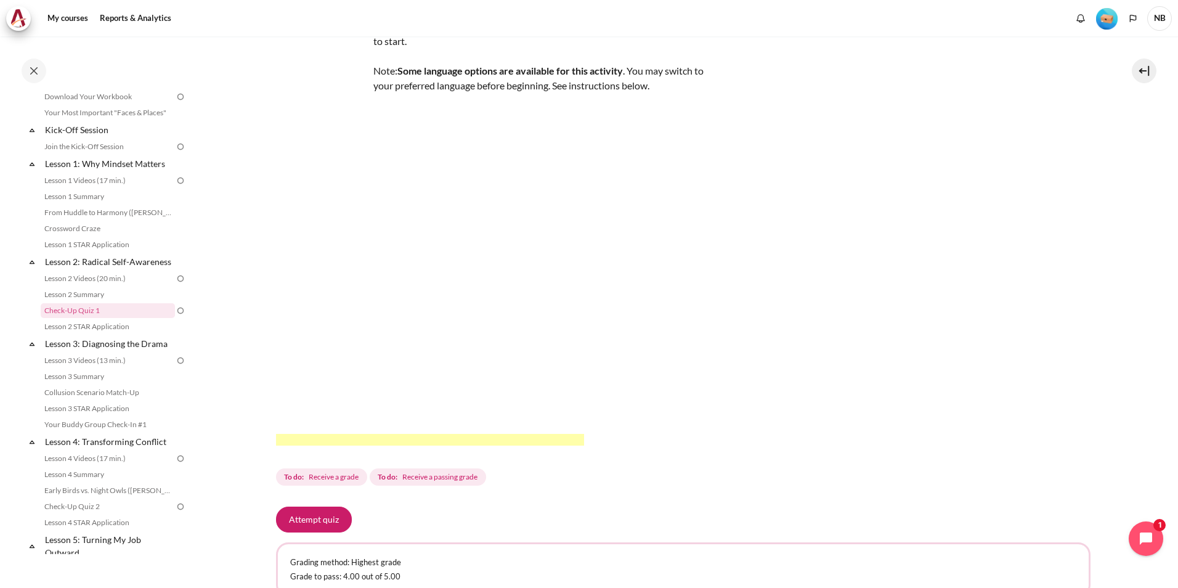
scroll to position [229, 0]
